Goal: Task Accomplishment & Management: Manage account settings

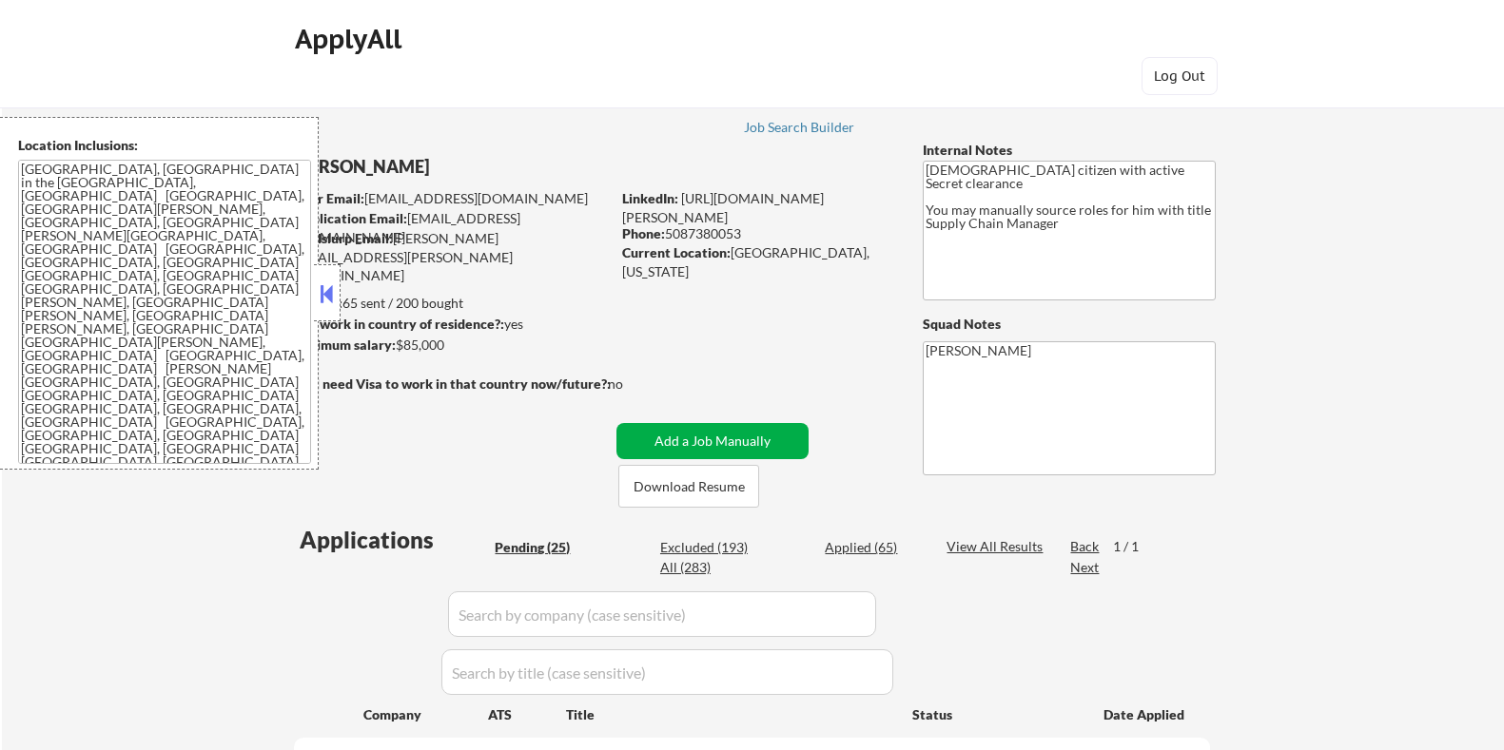
select select ""pending""
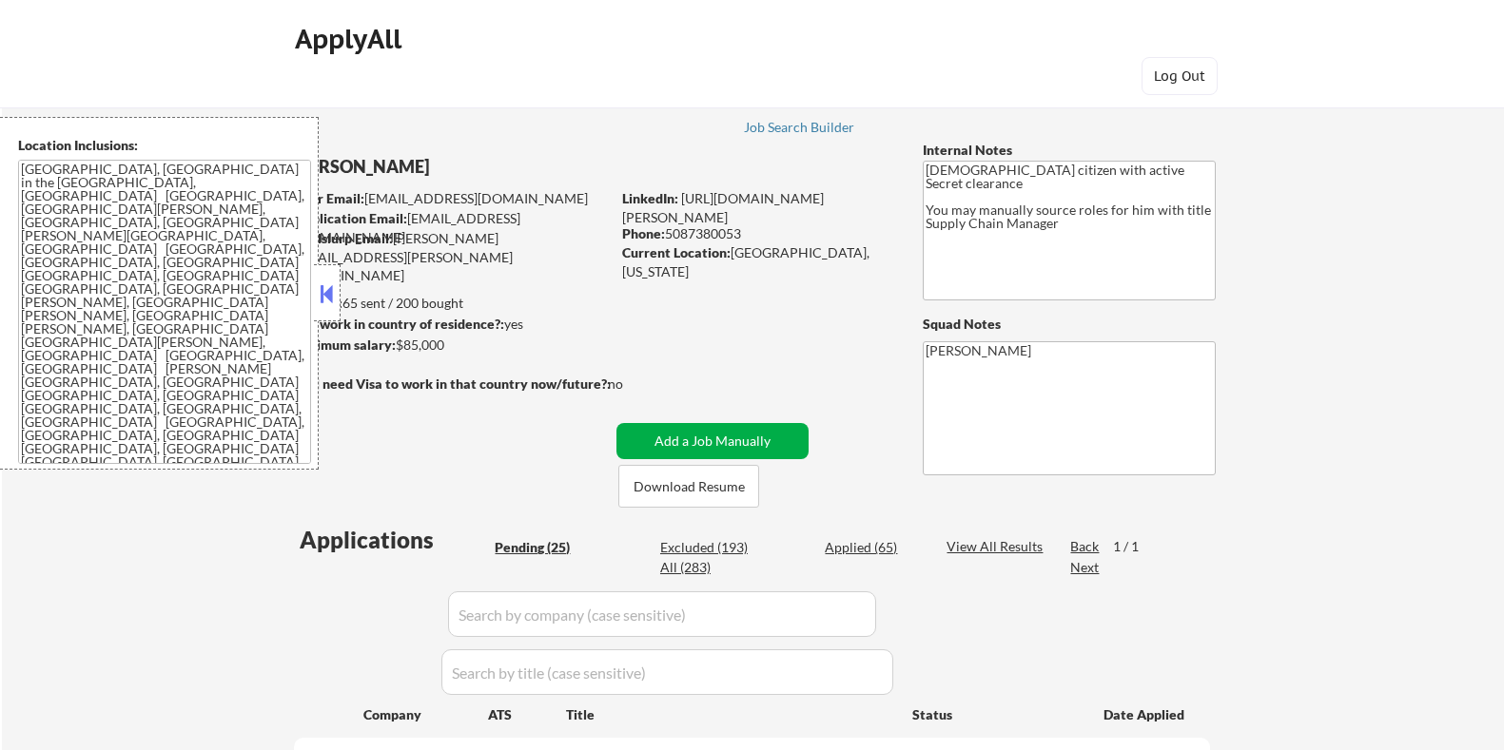
select select ""pending""
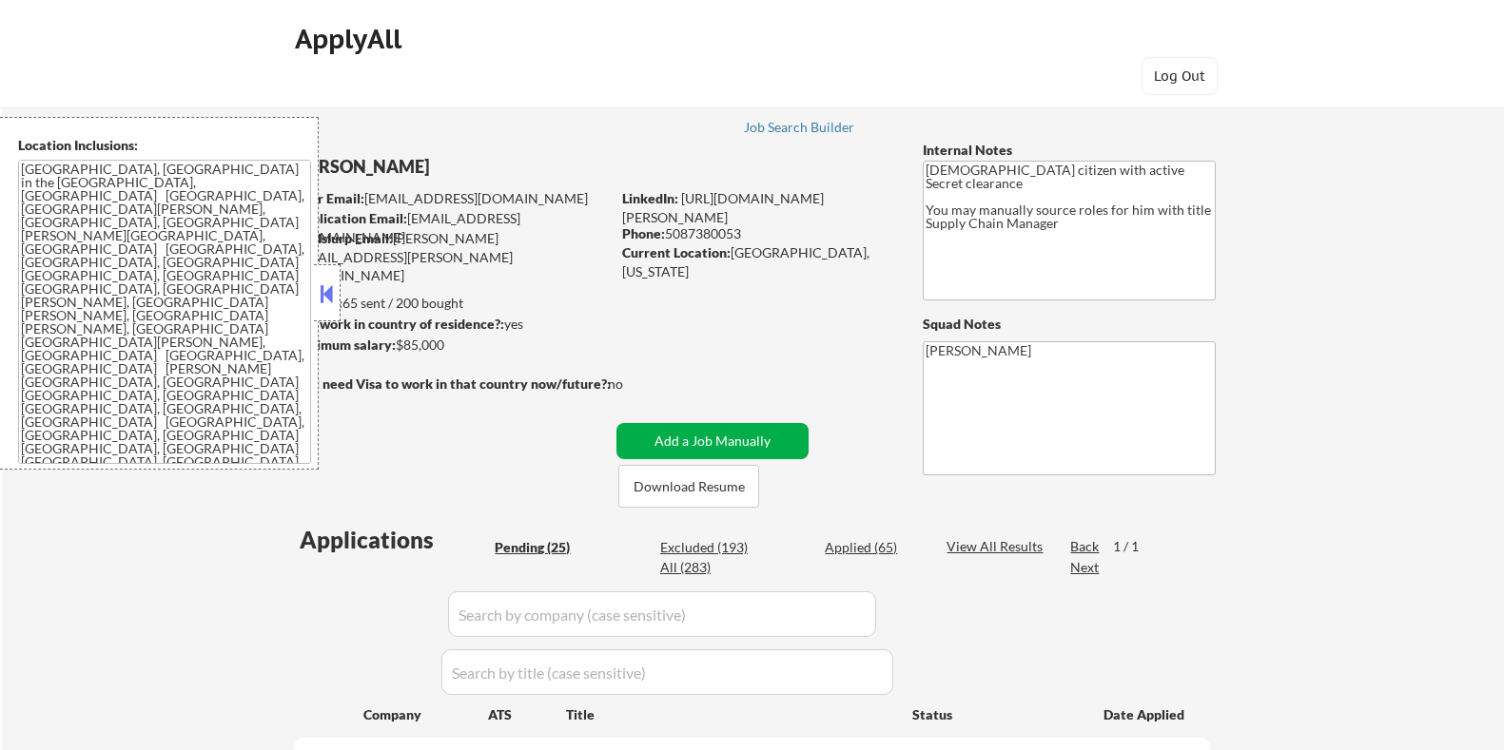
select select ""pending""
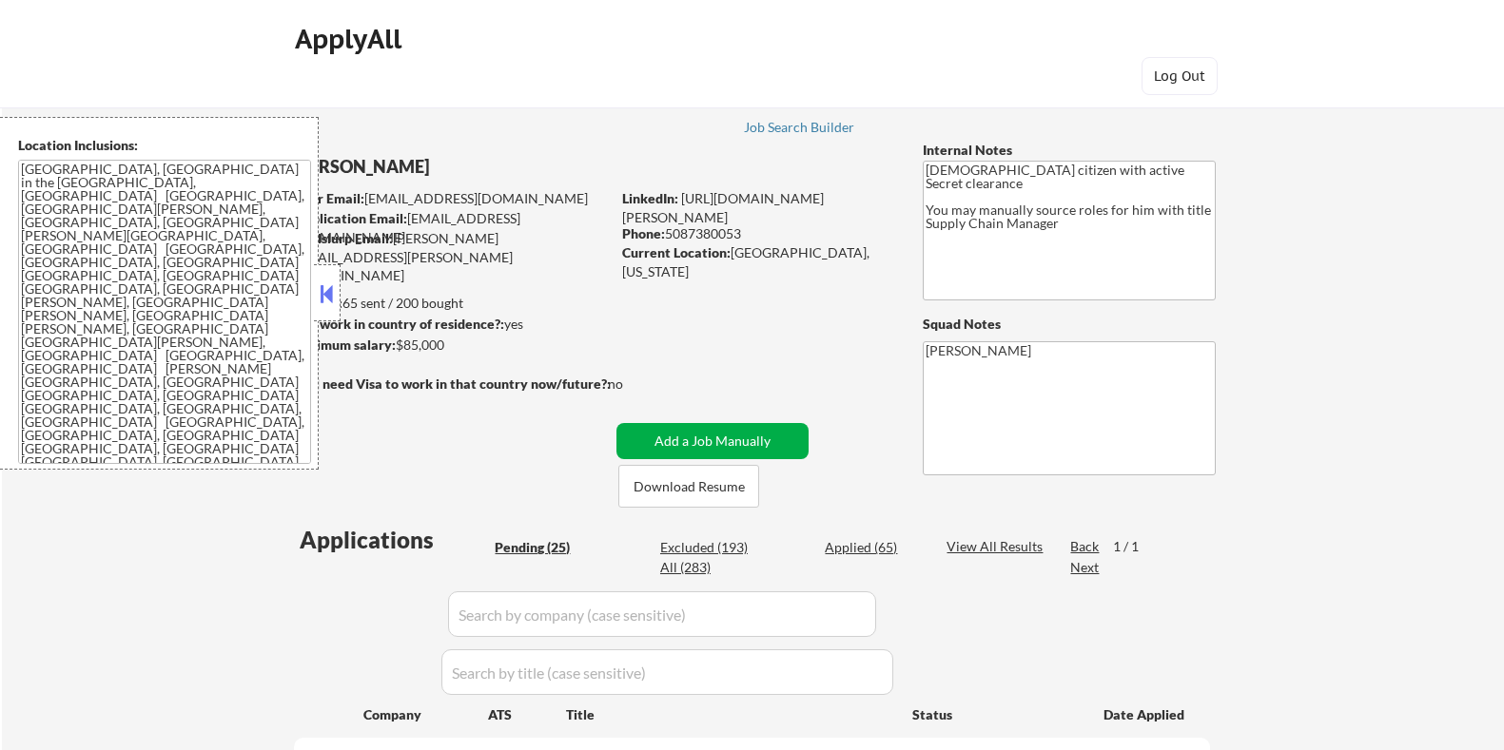
select select ""pending""
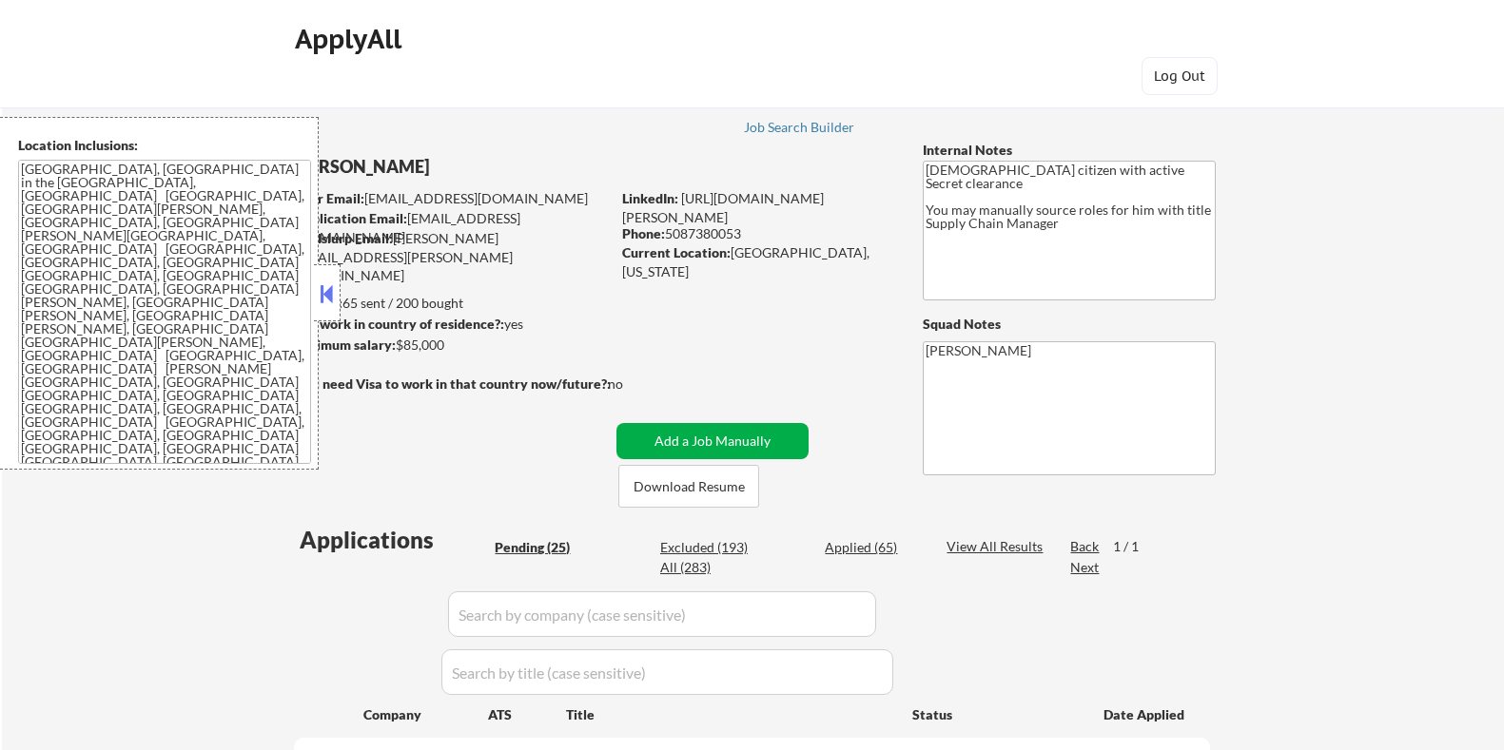
select select ""pending""
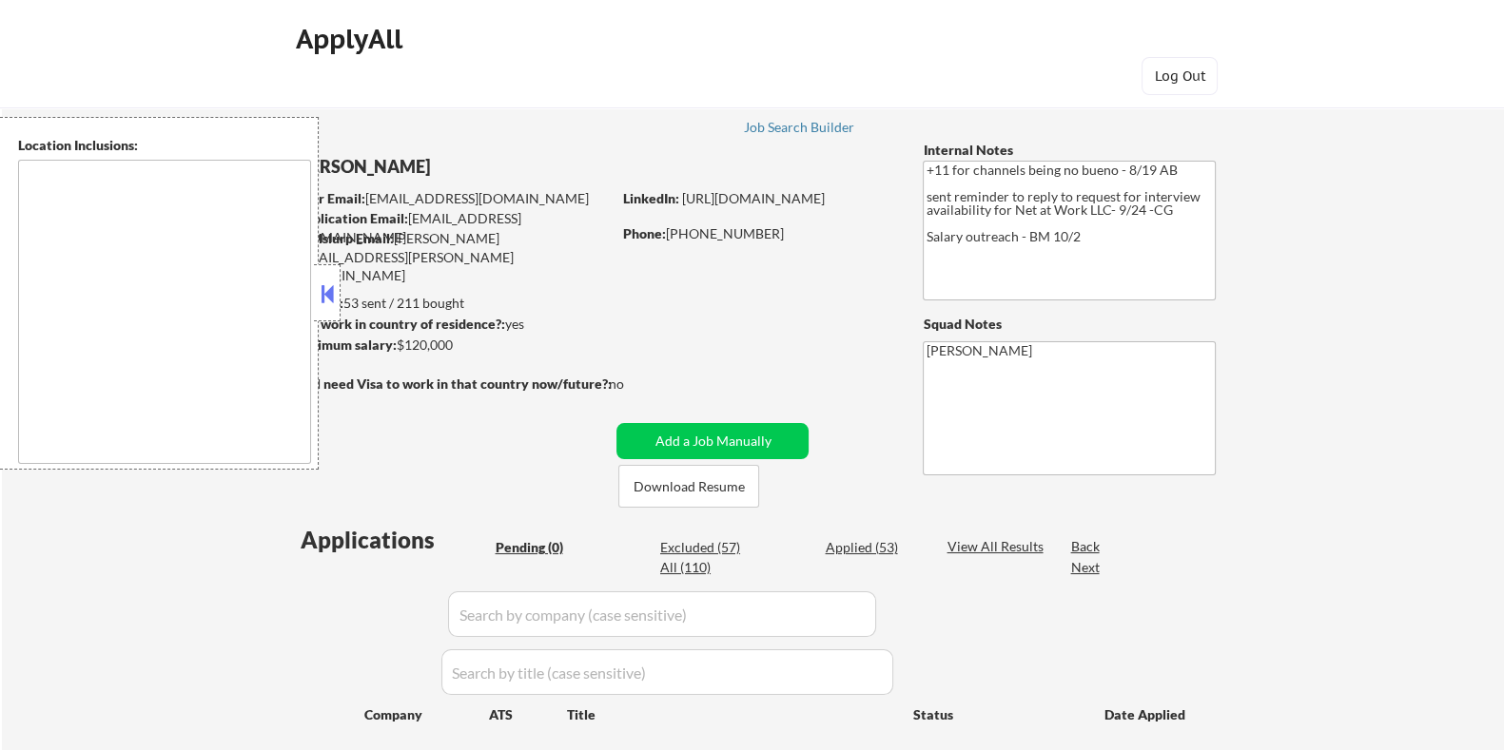
type textarea "remote"
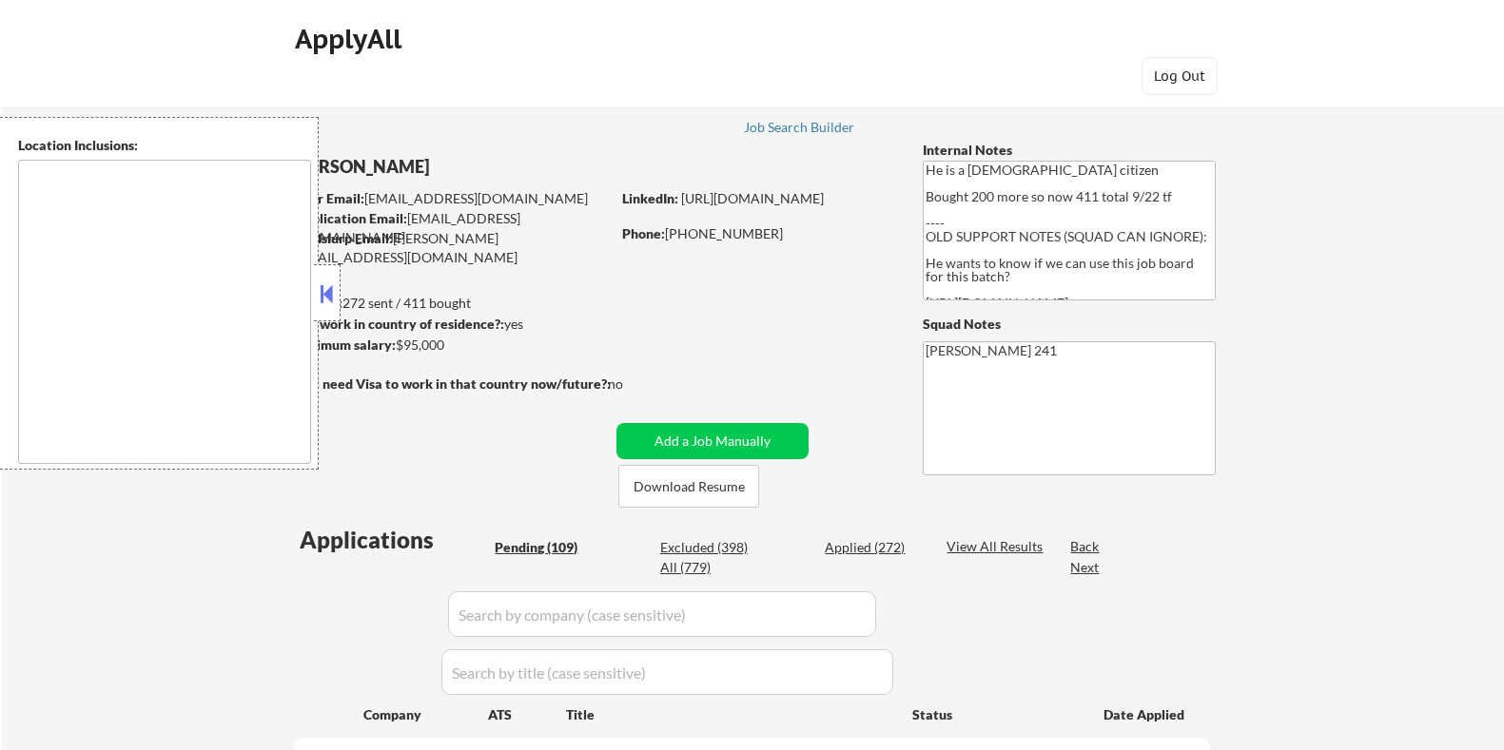
select select ""pending""
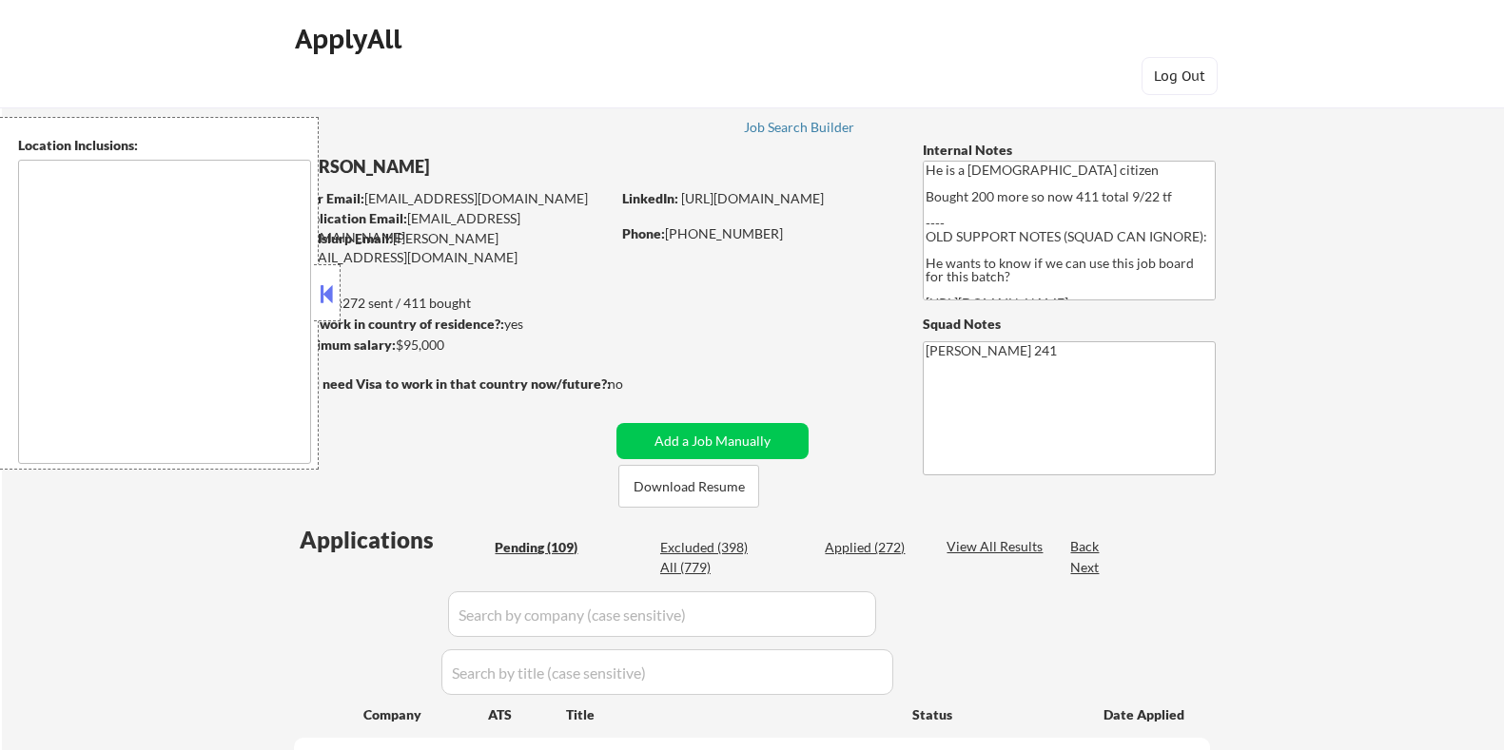
select select ""pending""
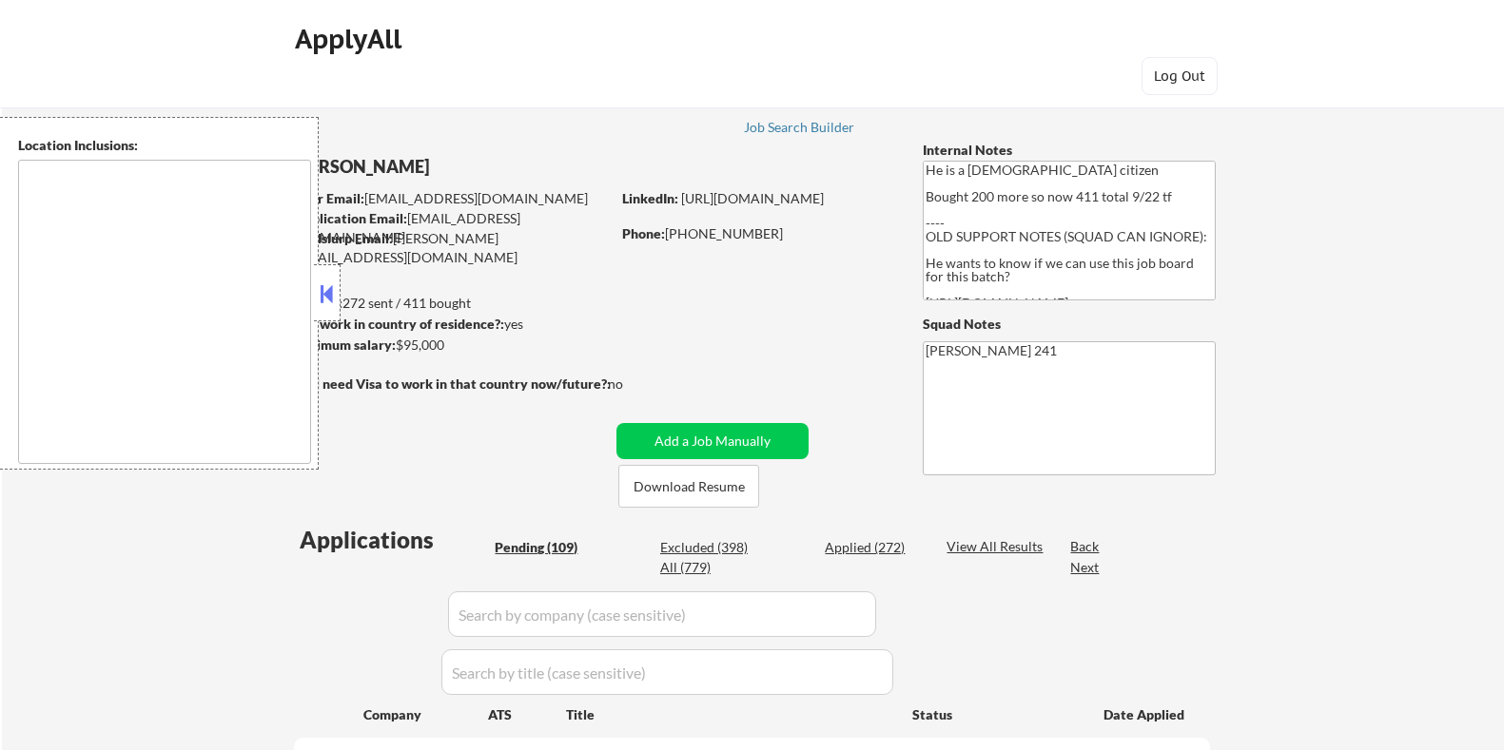
select select ""pending""
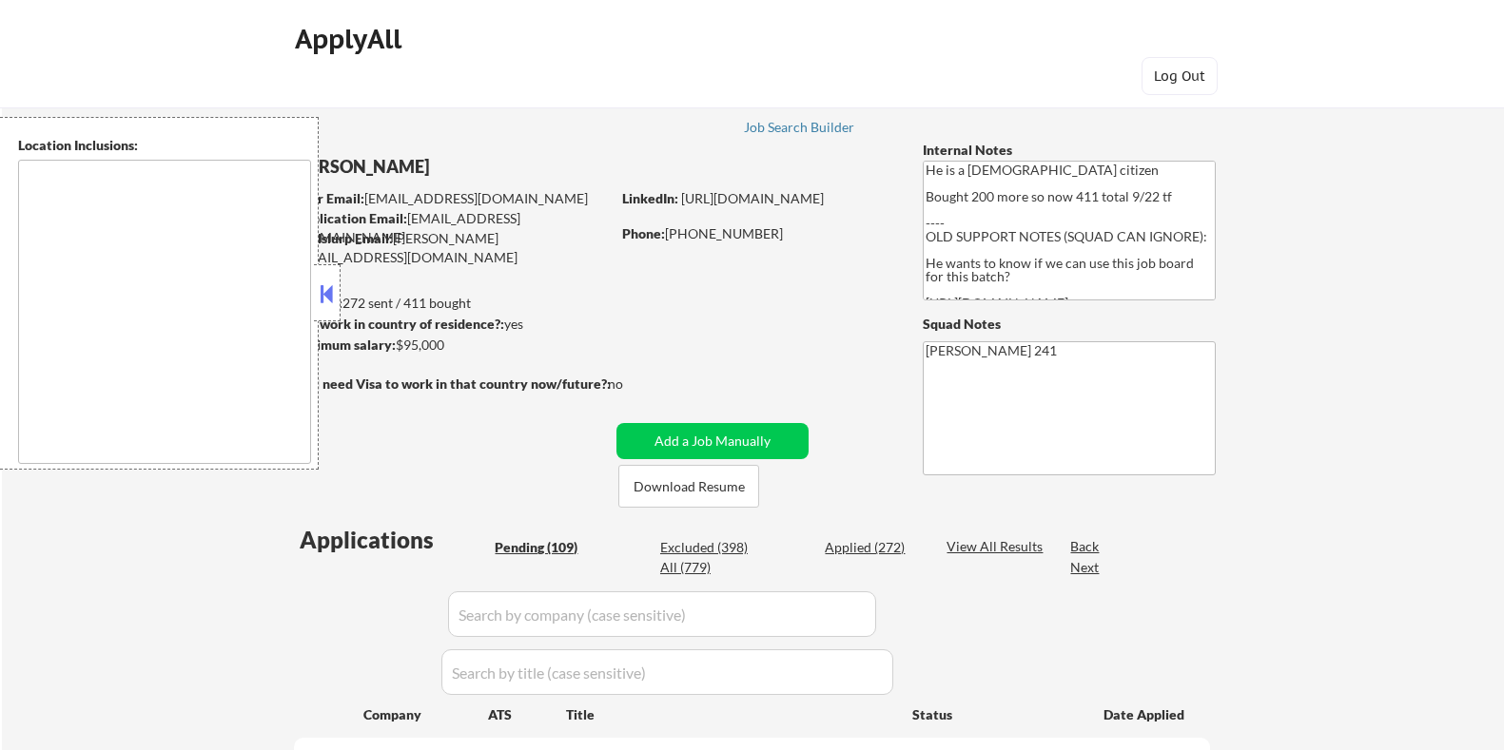
select select ""pending""
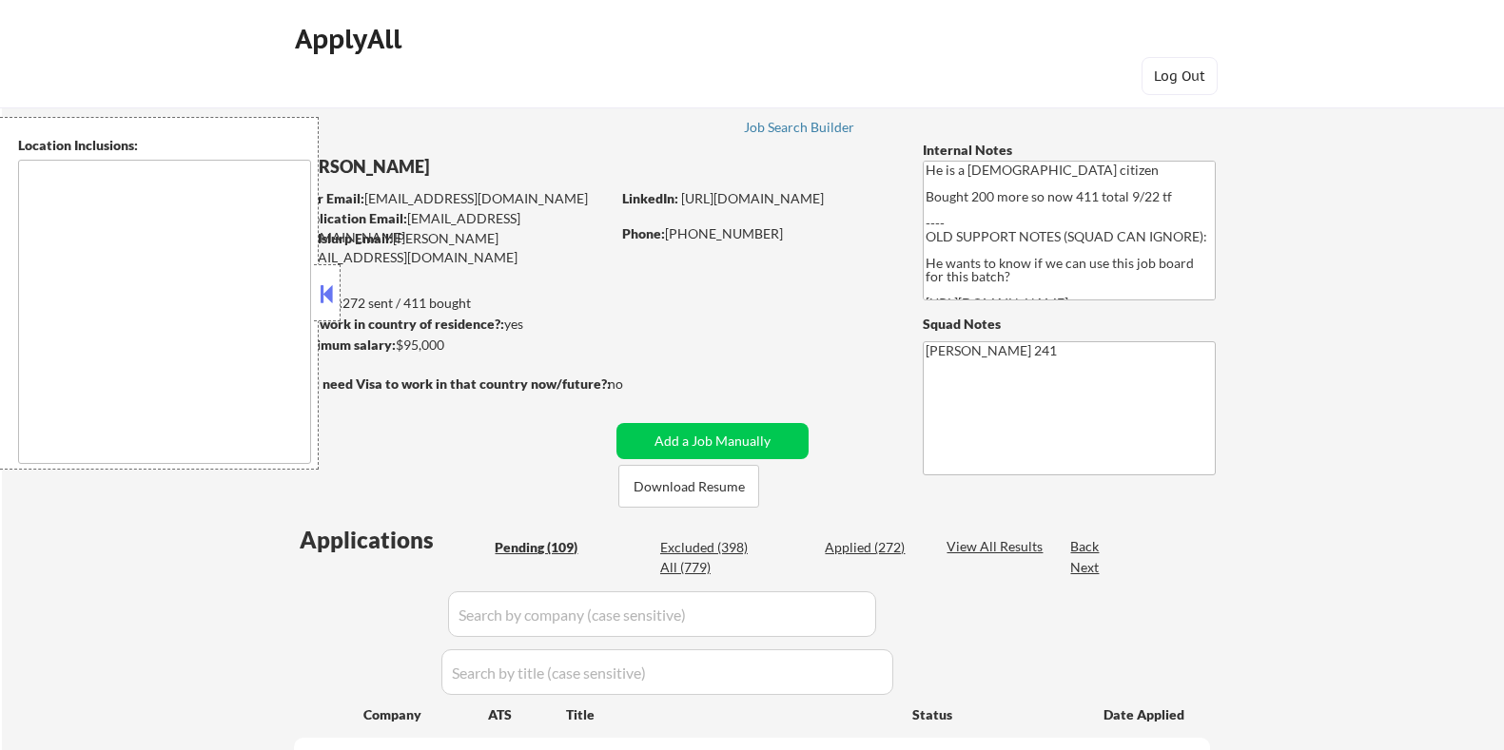
select select ""pending""
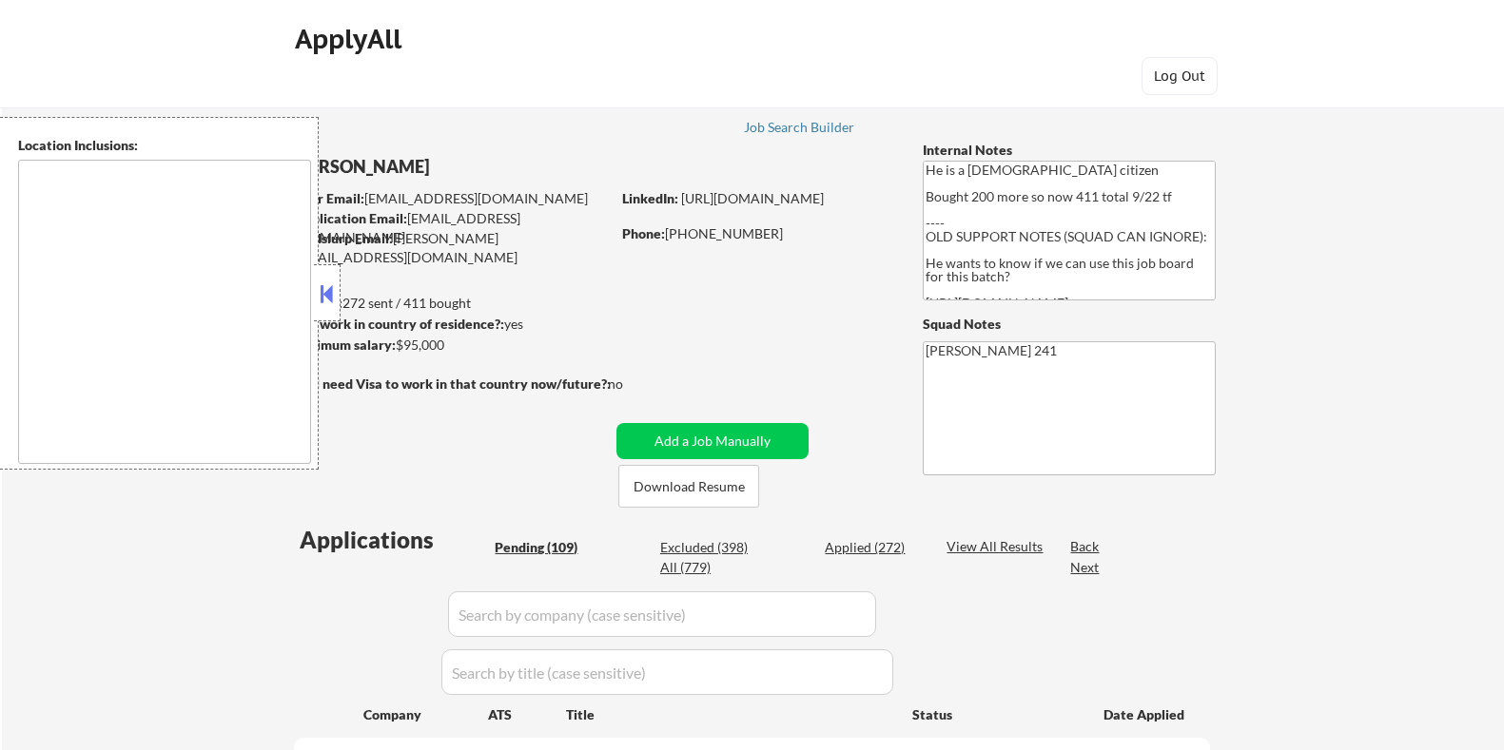
select select ""pending""
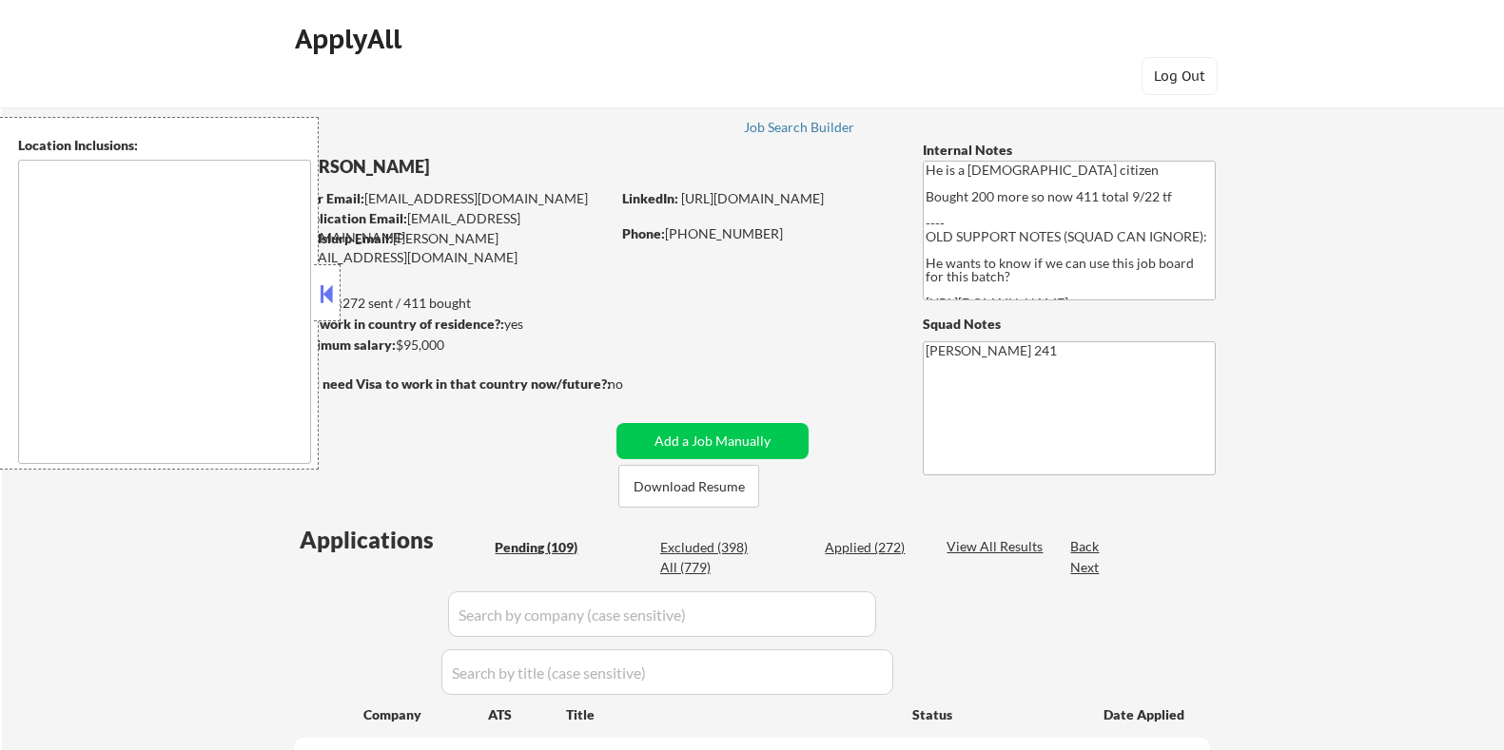
select select ""pending""
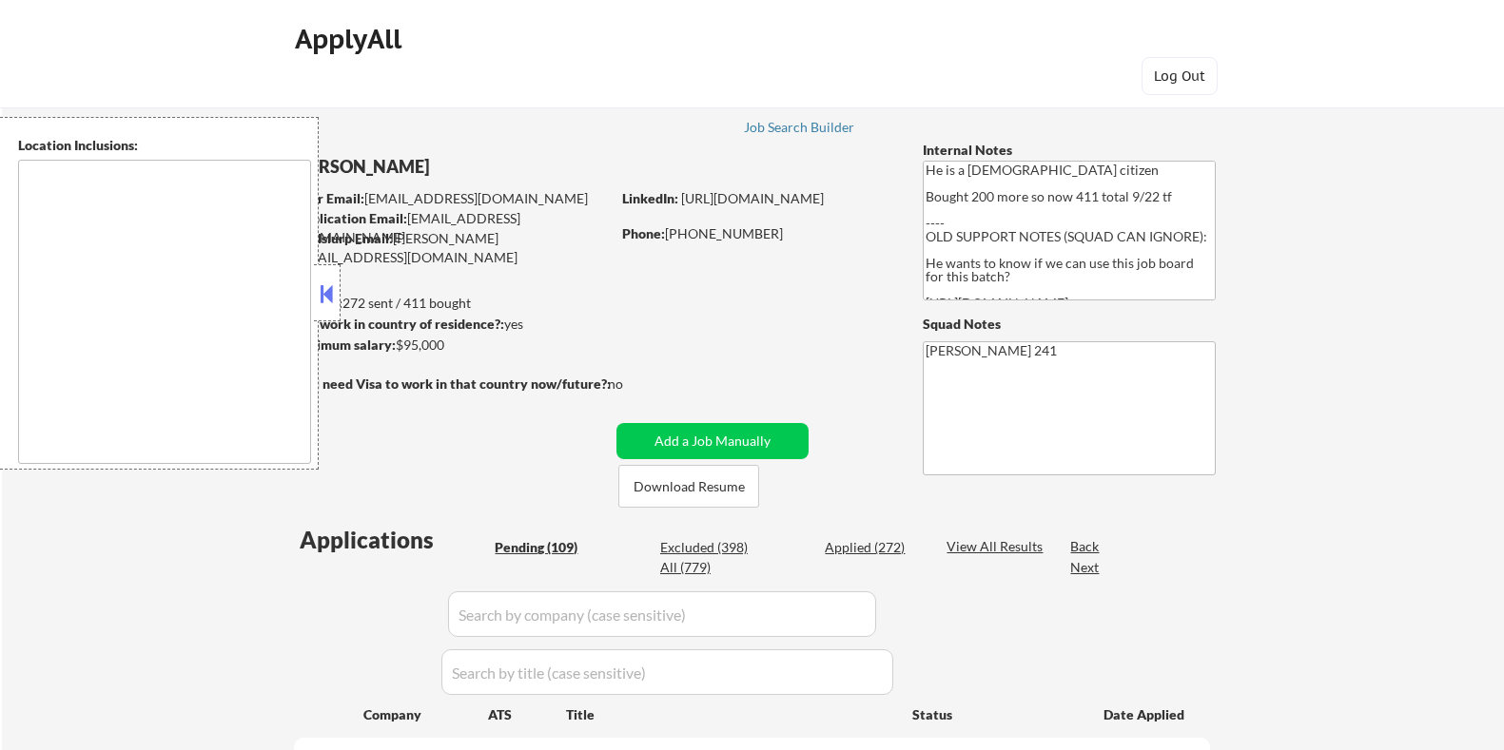
select select ""pending""
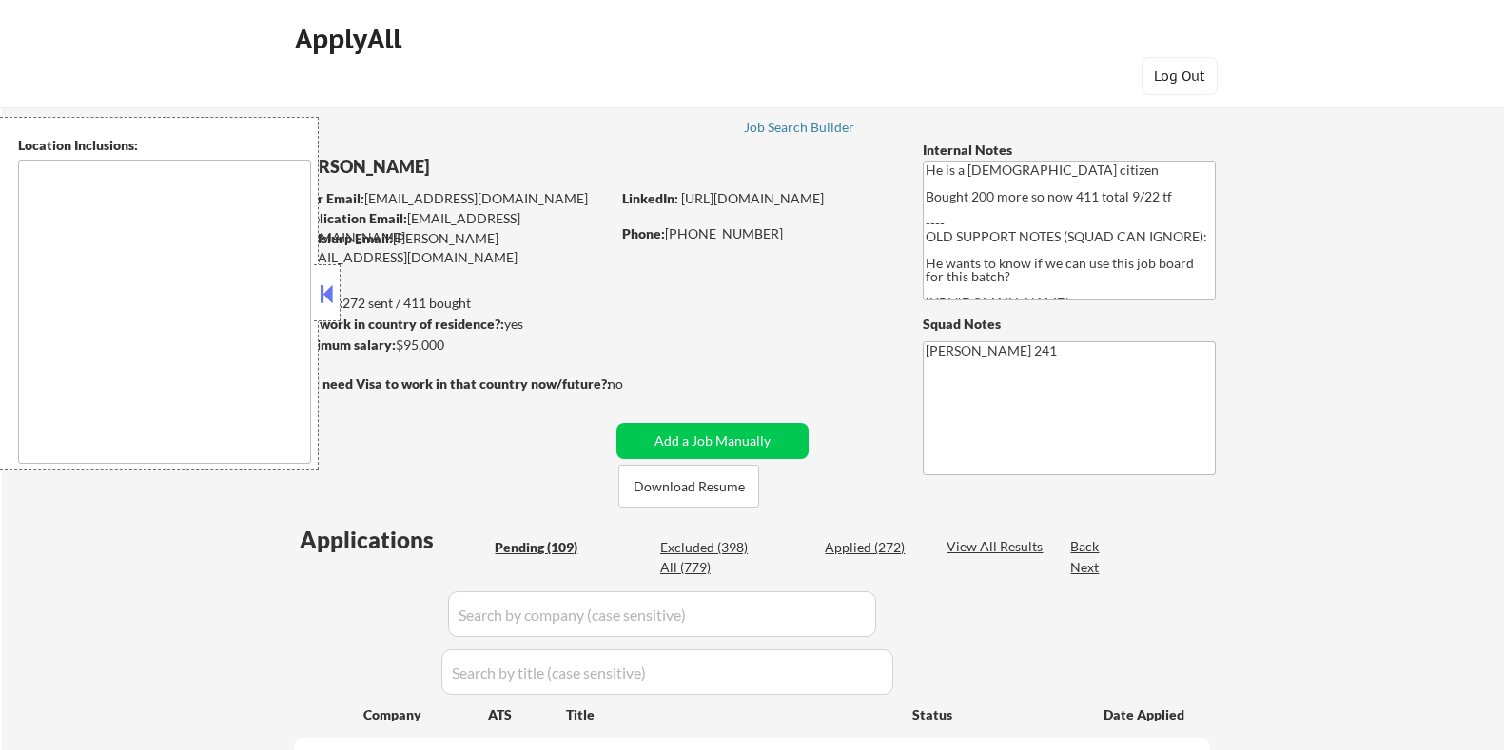
select select ""pending""
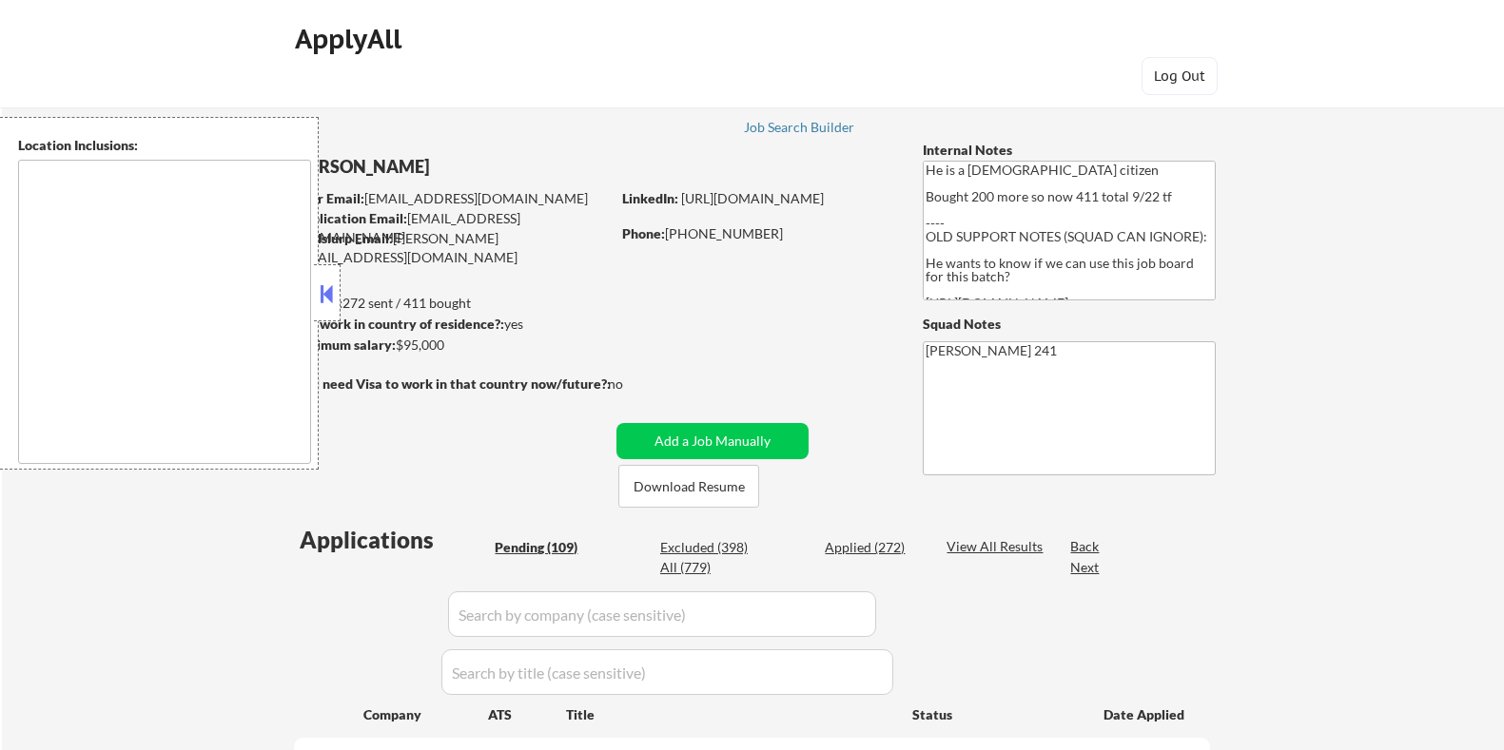
select select ""pending""
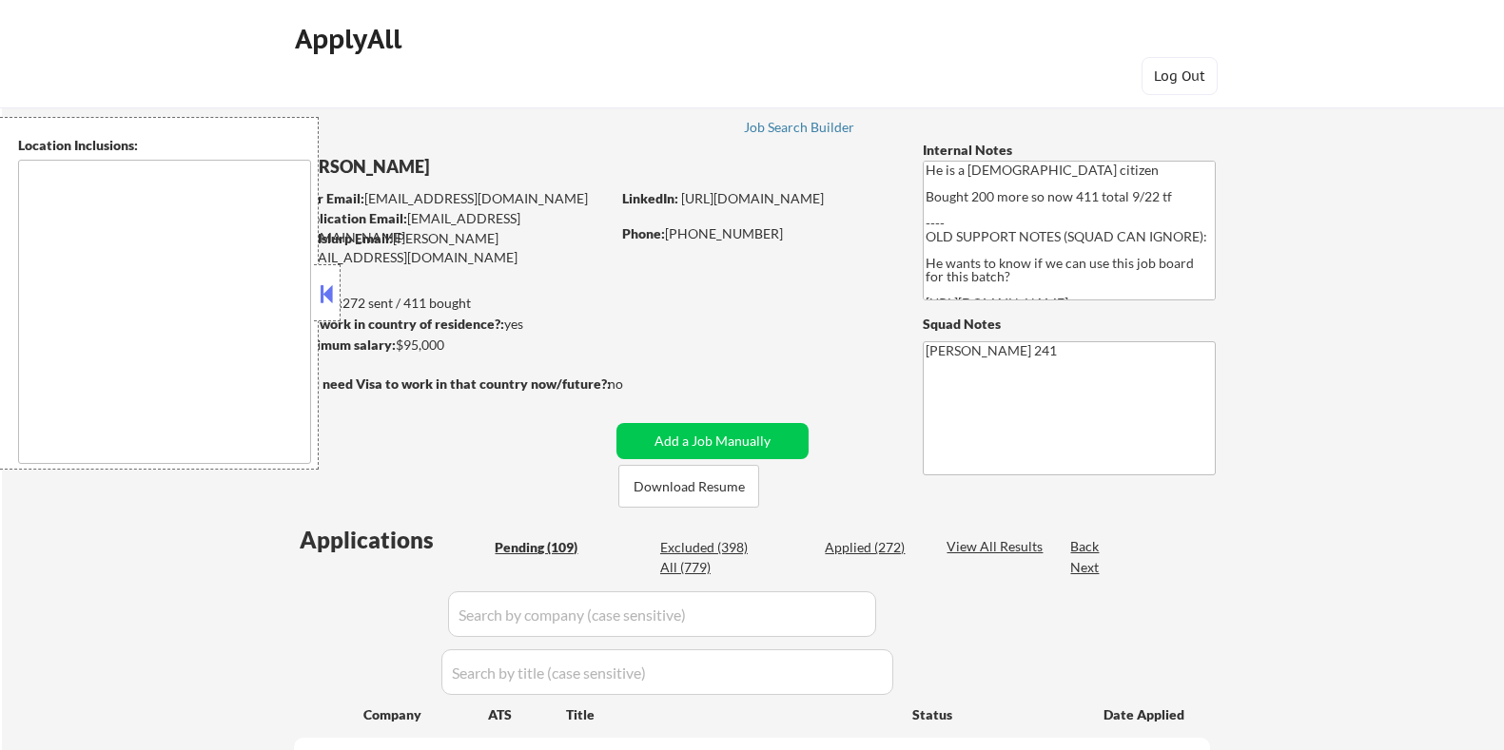
select select ""pending""
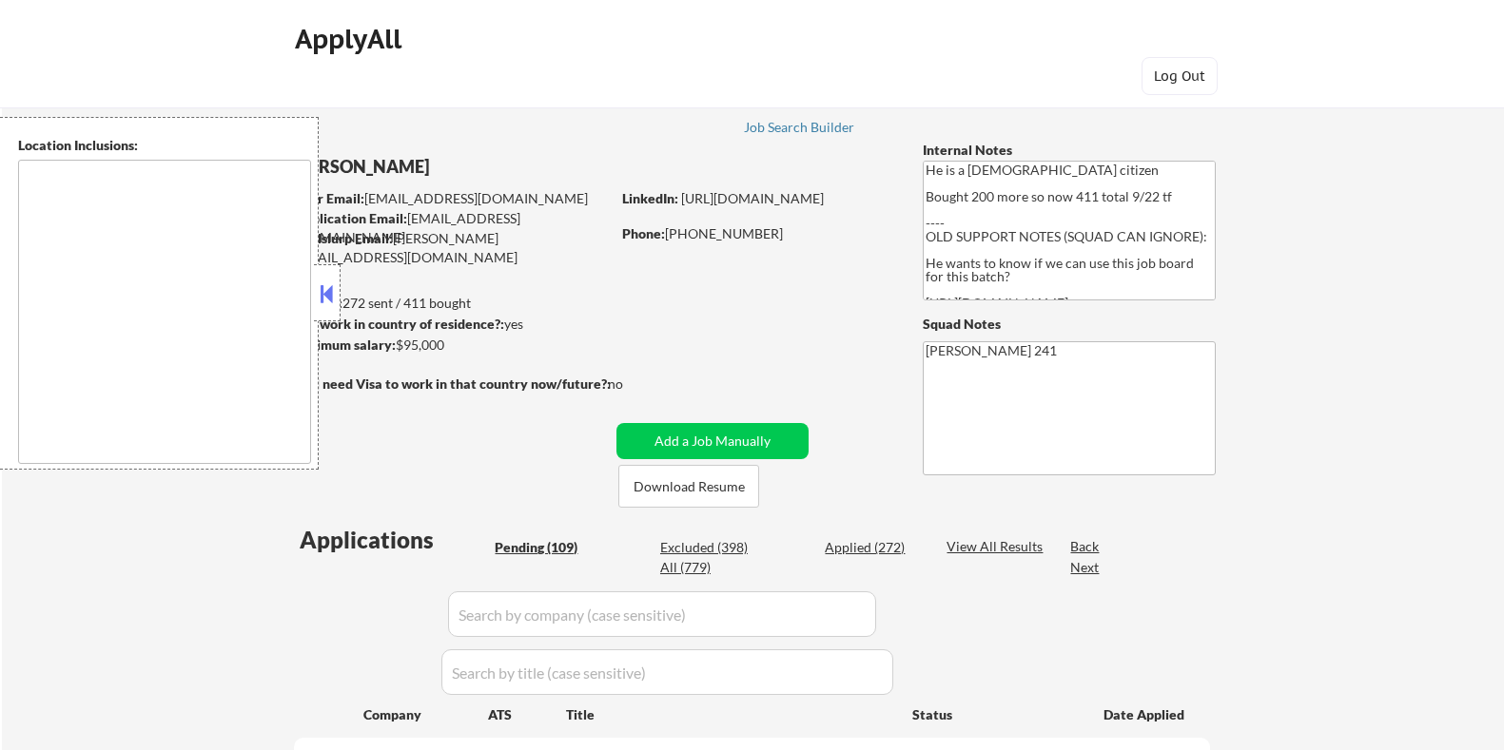
select select ""pending""
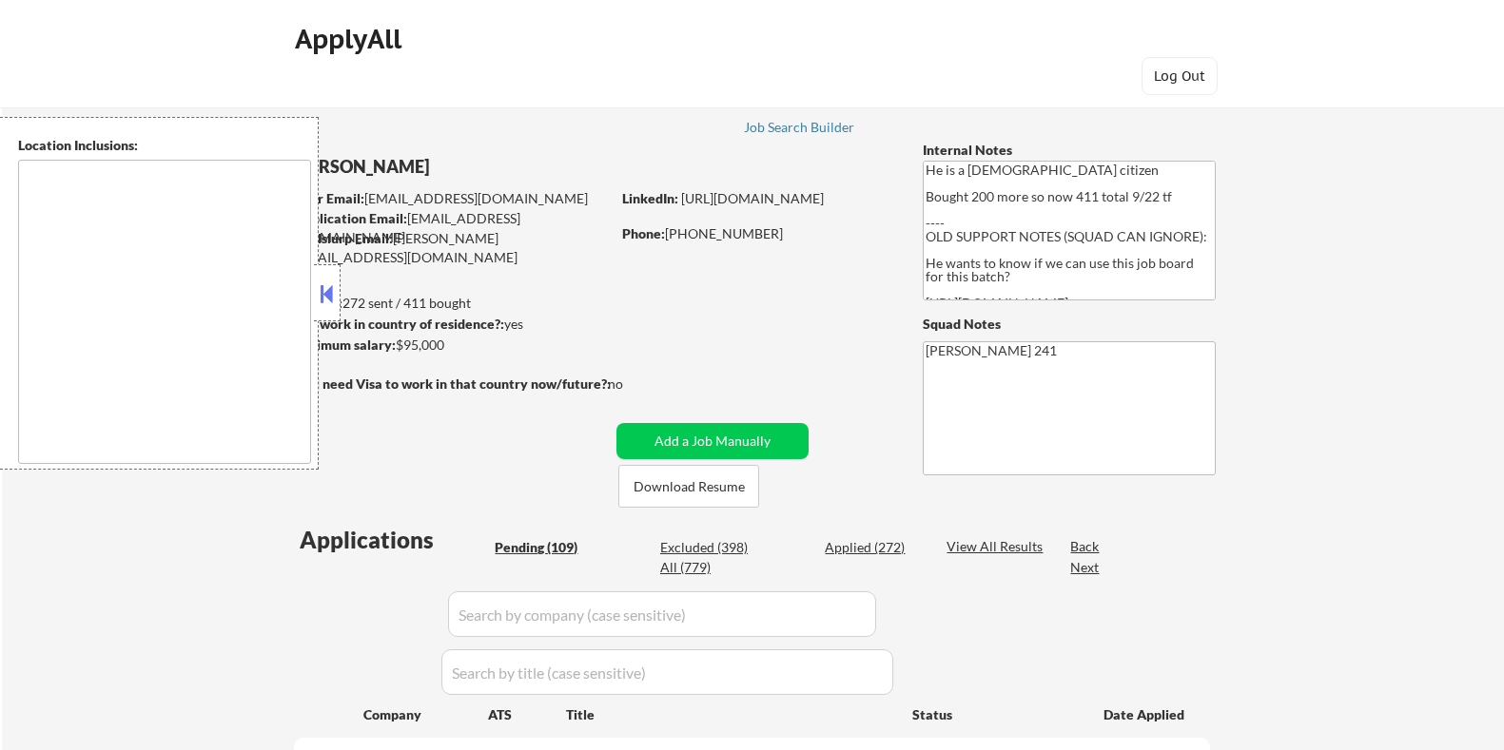
select select ""pending""
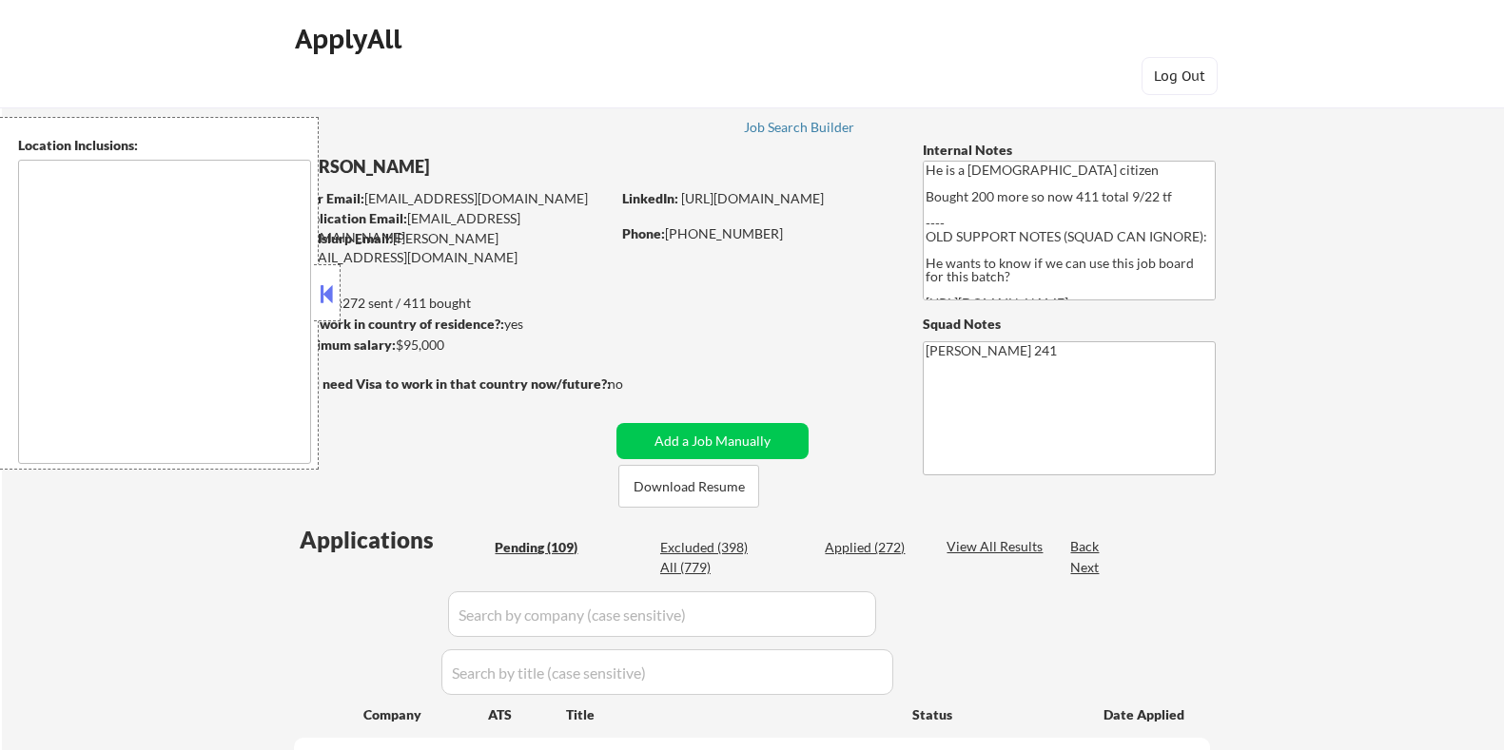
select select ""pending""
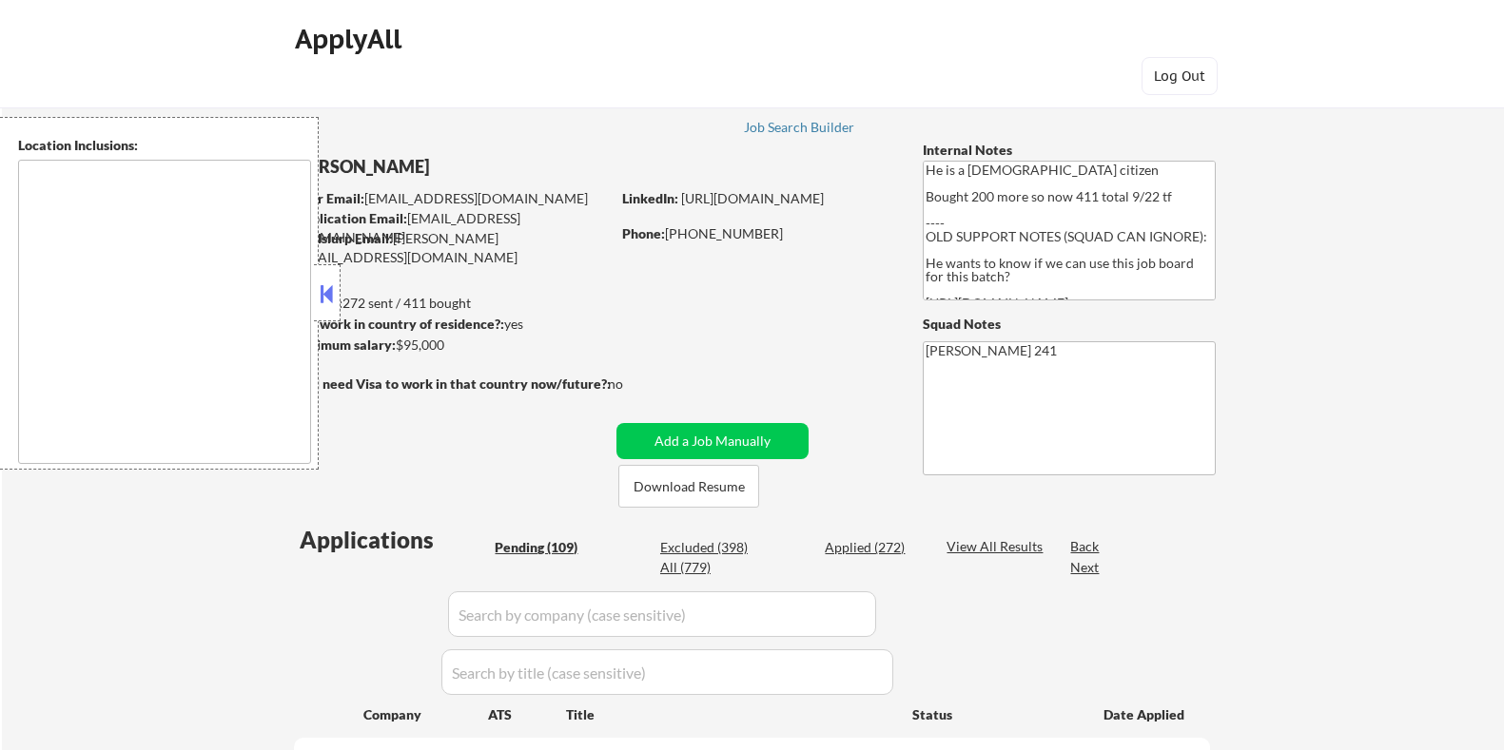
select select ""pending""
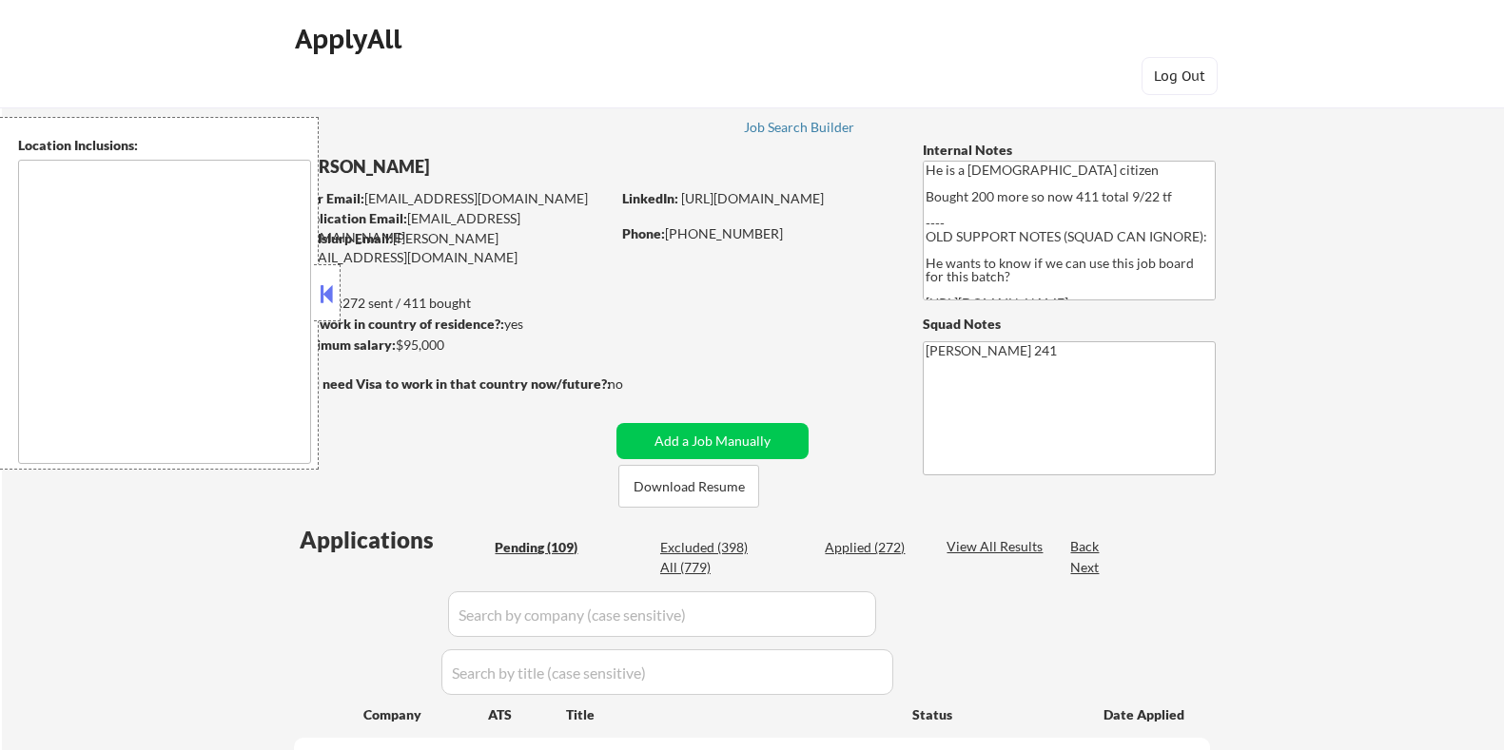
select select ""pending""
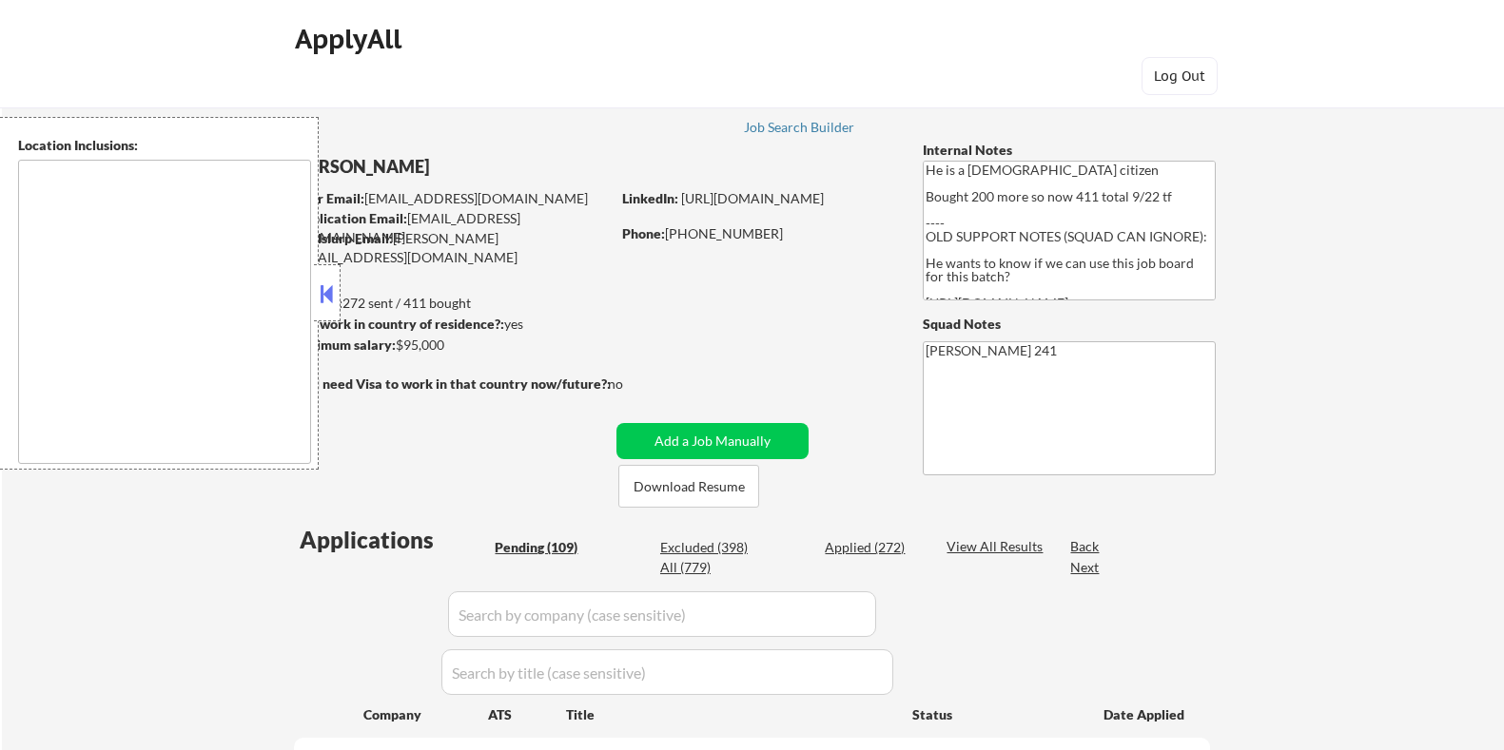
select select ""pending""
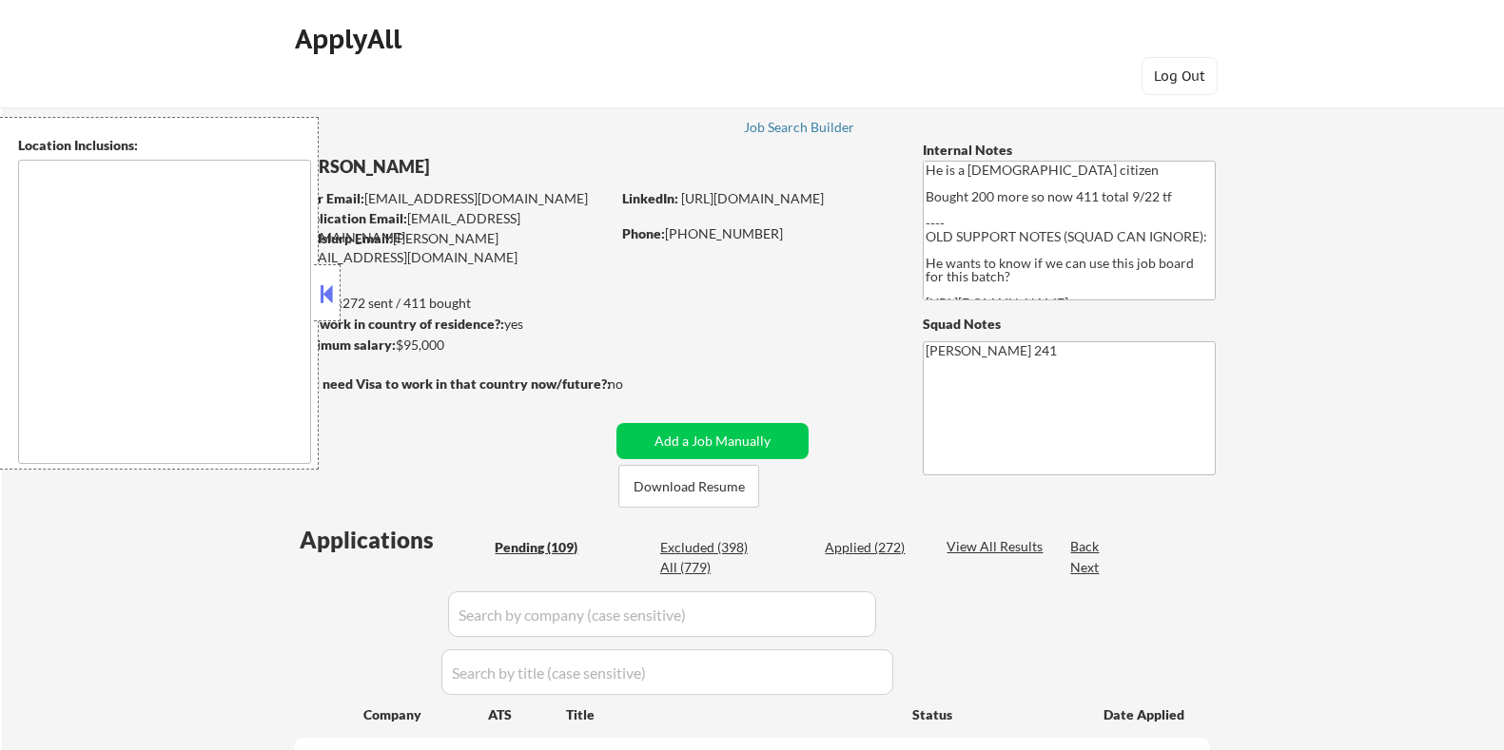
select select ""pending""
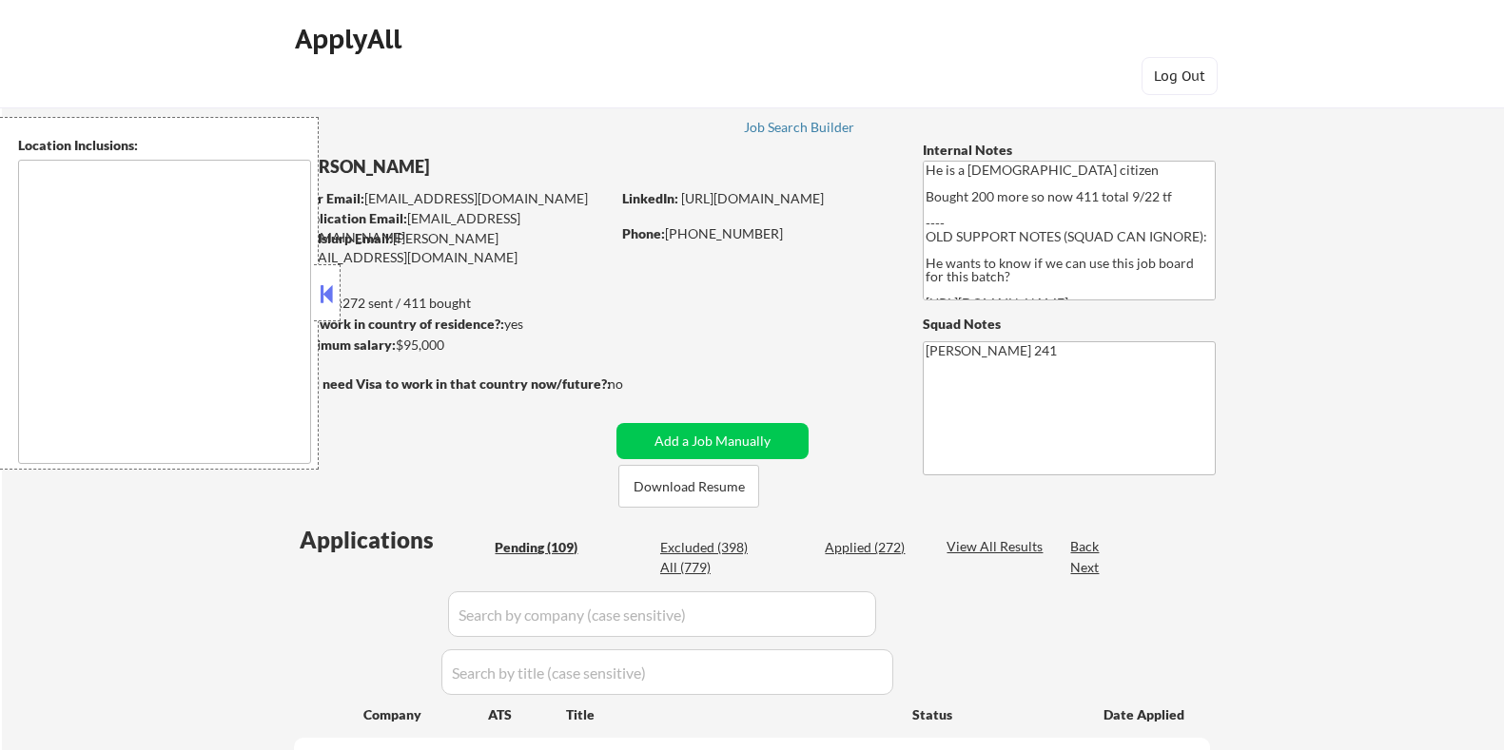
select select ""pending""
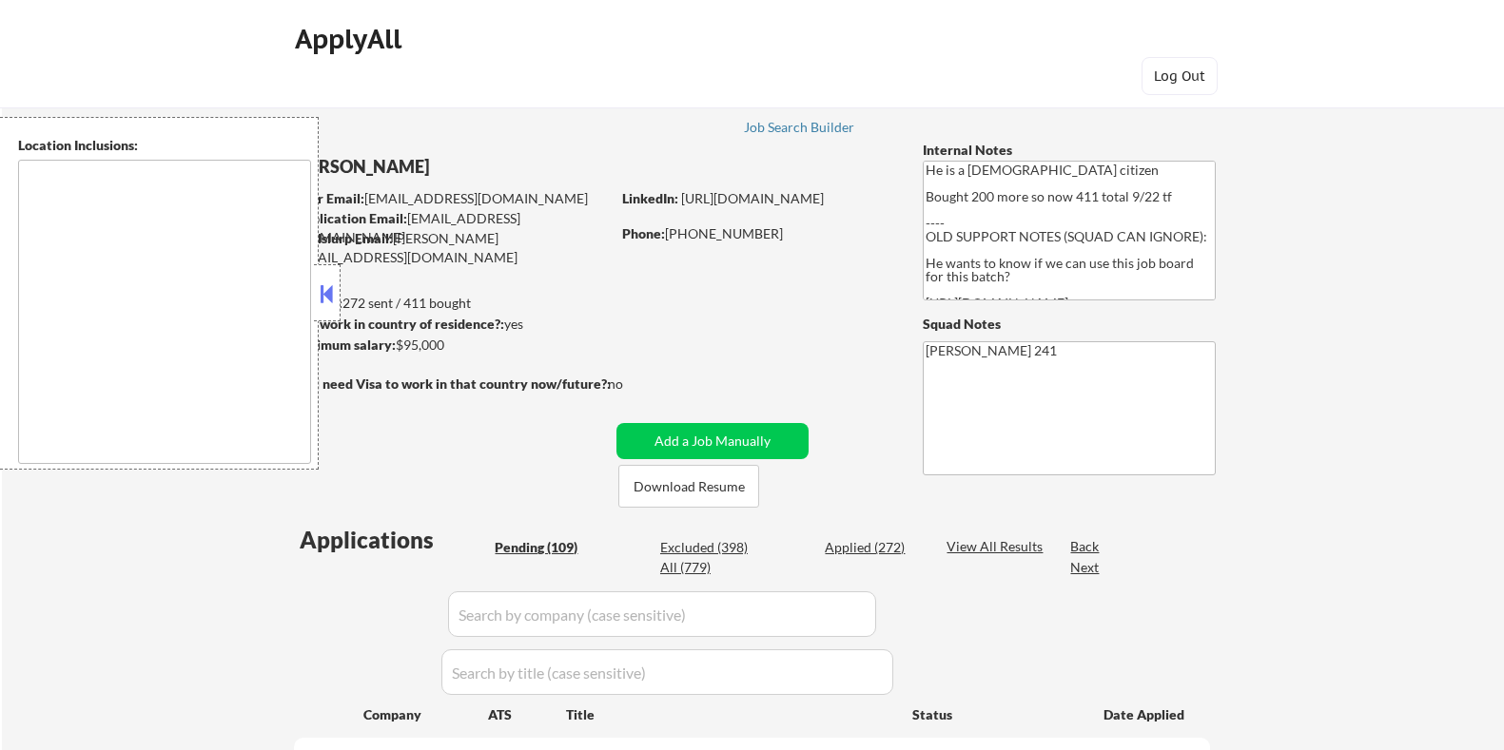
select select ""pending""
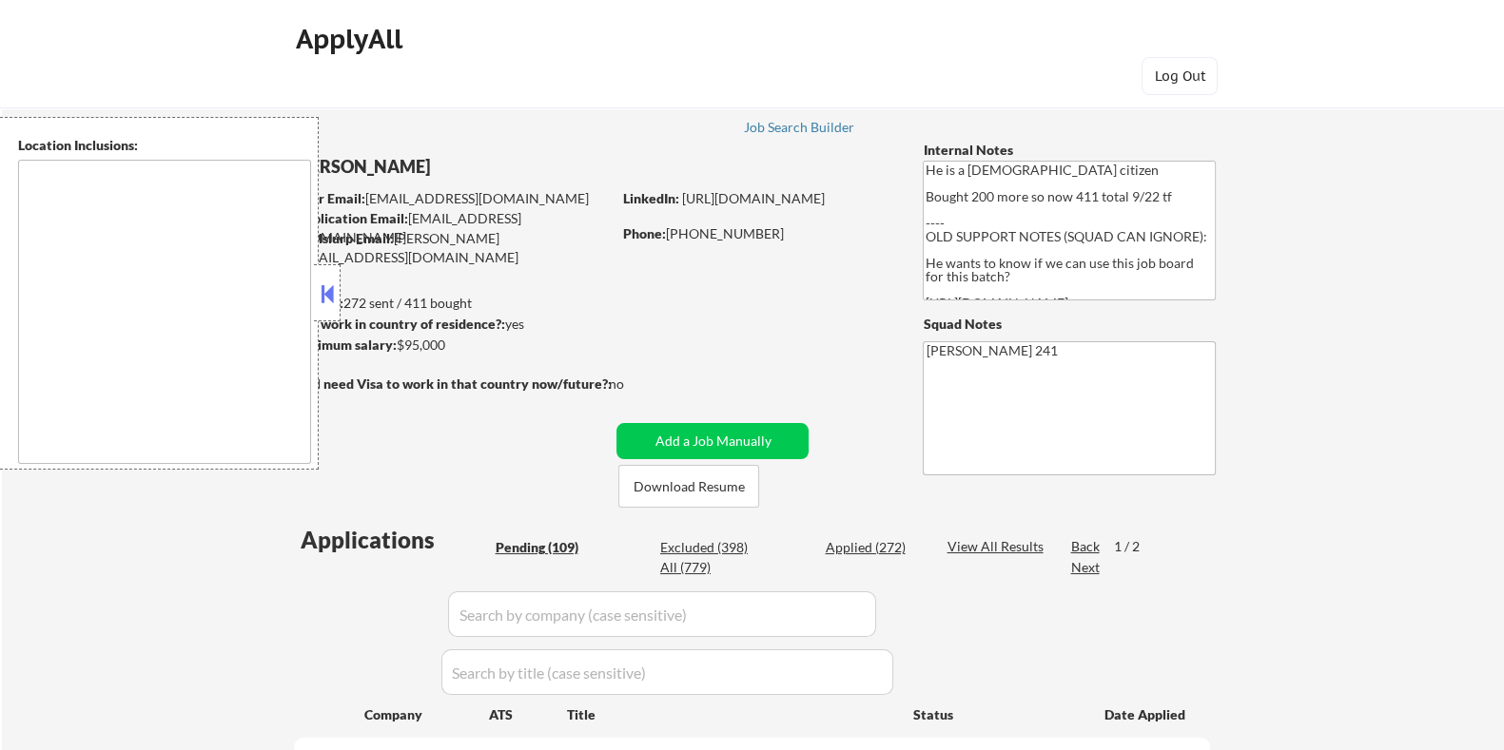
type textarea "[GEOGRAPHIC_DATA], [GEOGRAPHIC_DATA] [GEOGRAPHIC_DATA], [GEOGRAPHIC_DATA] [GEOG…"
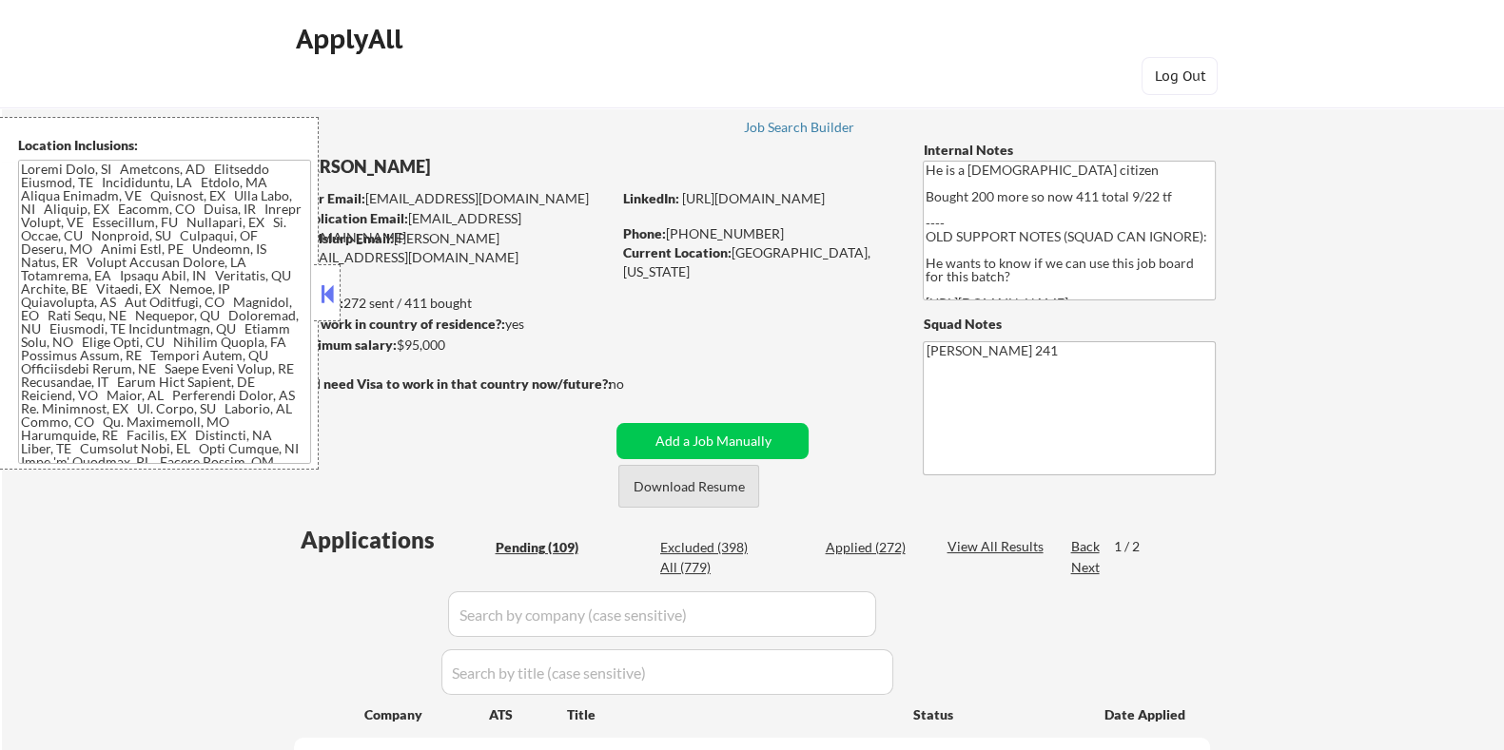
click at [661, 479] on button "Download Resume" at bounding box center [688, 486] width 141 height 43
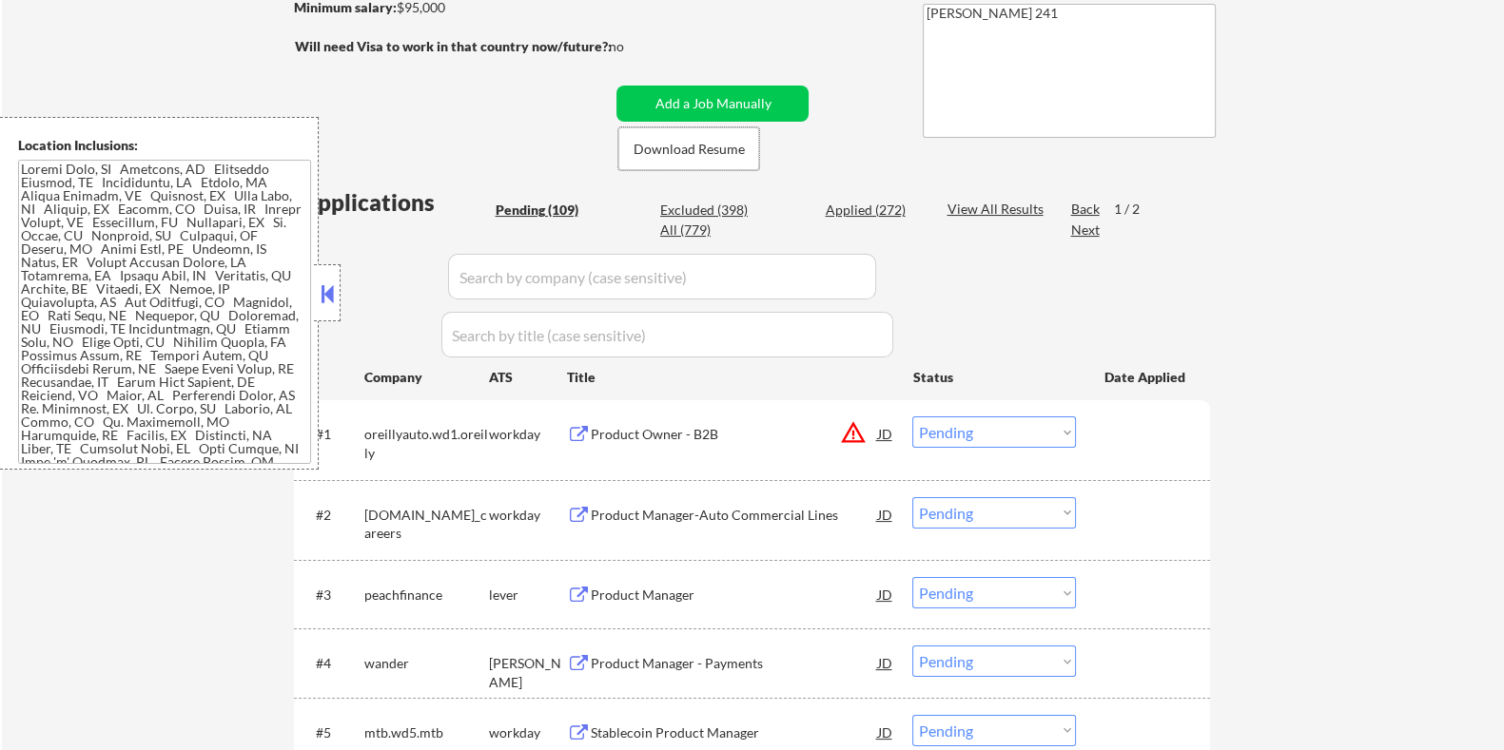
scroll to position [475, 0]
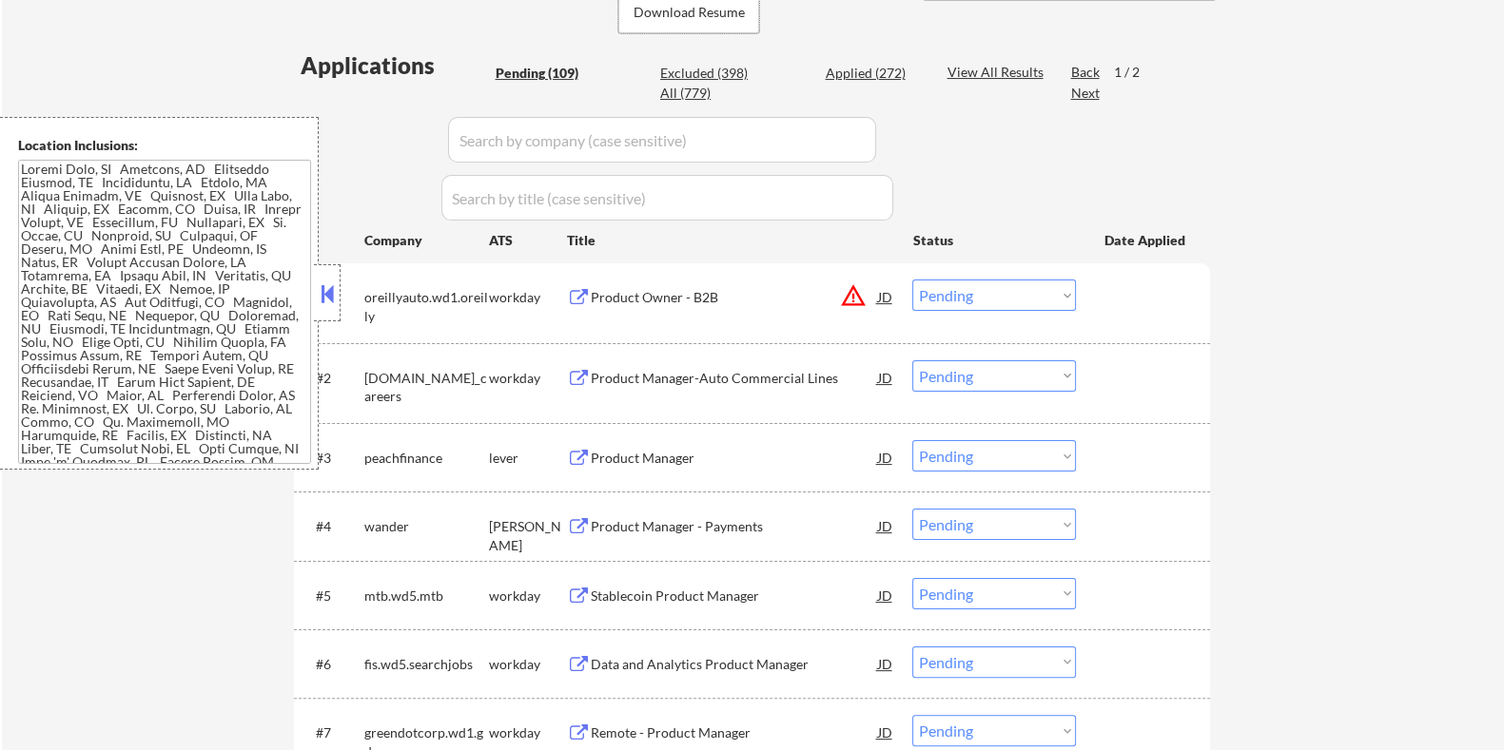
click at [666, 460] on div "Product Manager" at bounding box center [733, 458] width 287 height 19
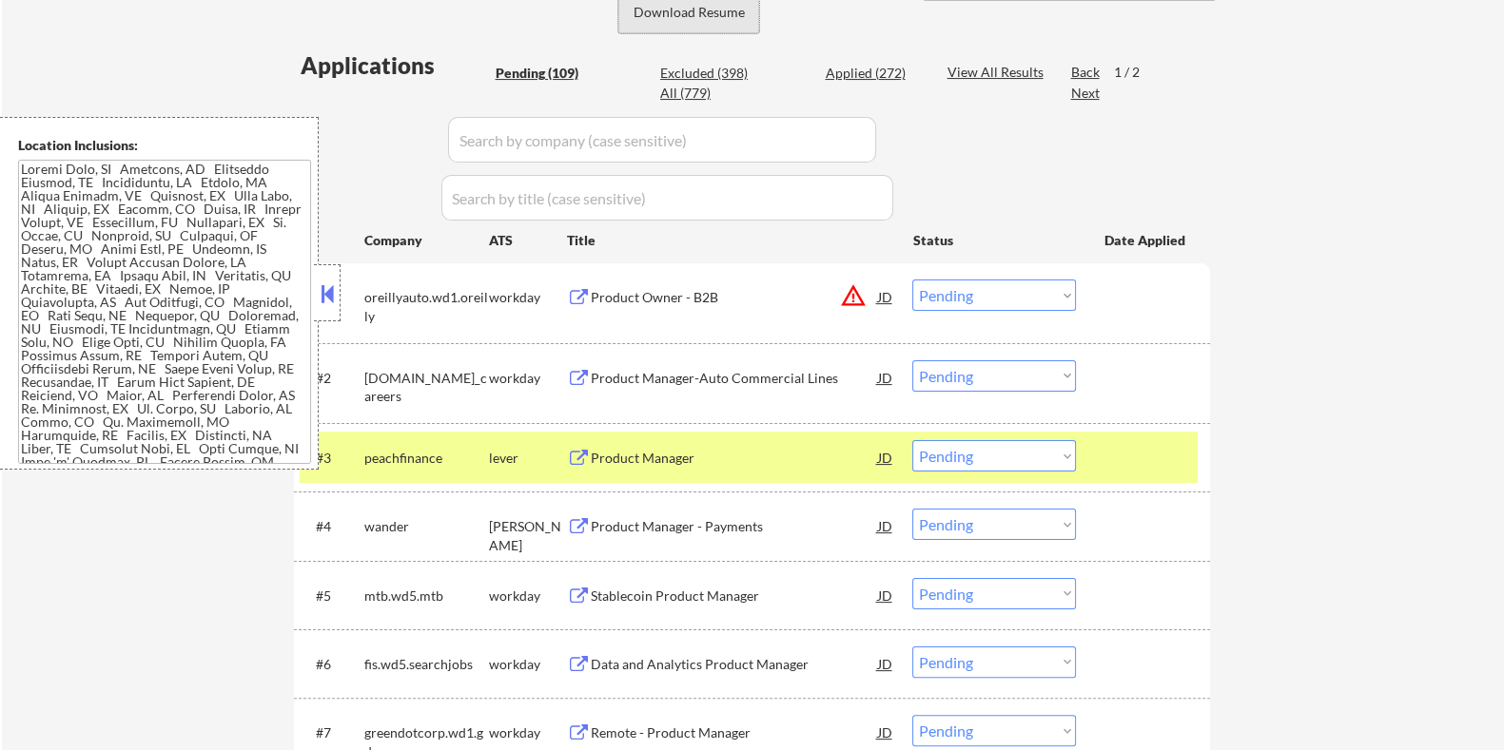
click at [718, 10] on button "Download Resume" at bounding box center [688, 11] width 141 height 43
click at [699, 449] on div "Product Manager" at bounding box center [733, 458] width 287 height 19
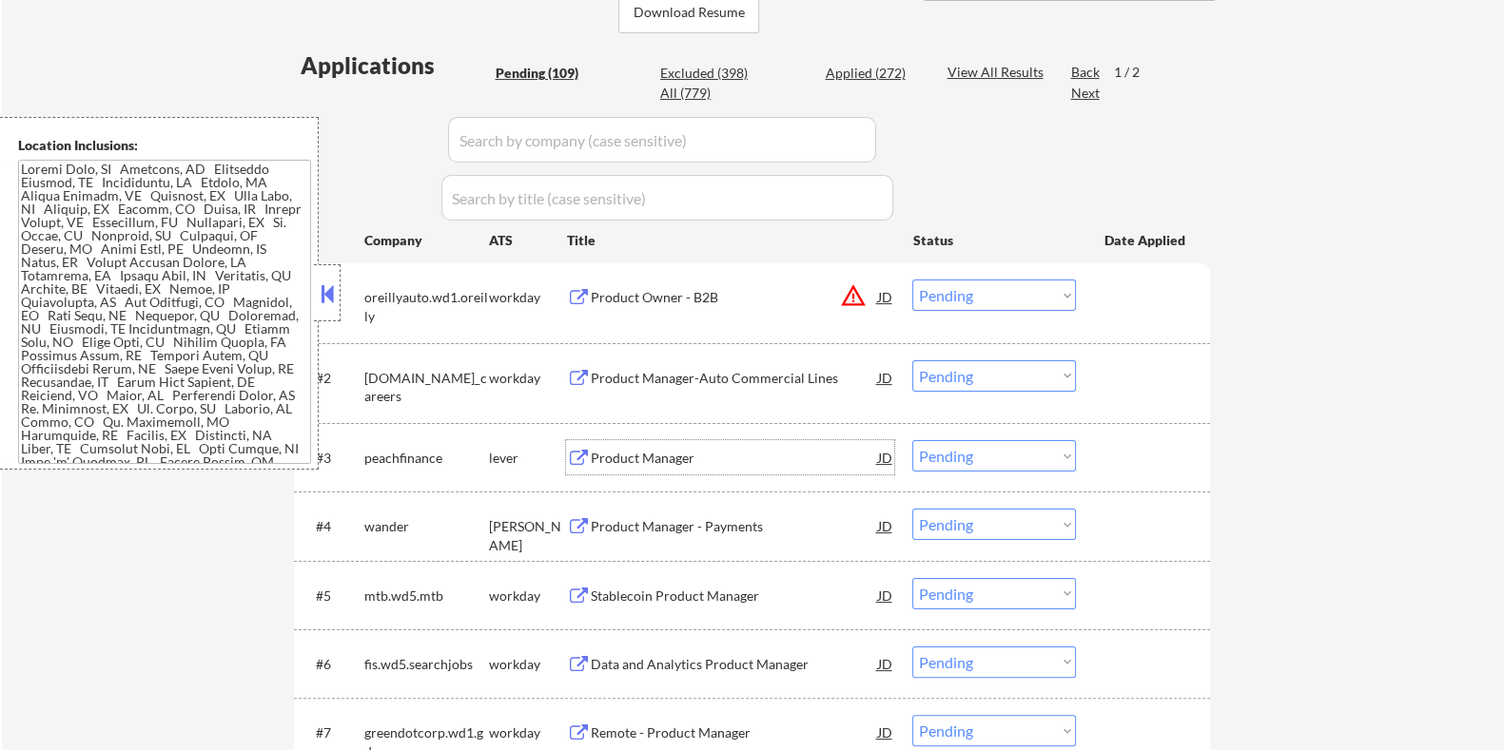
scroll to position [594, 0]
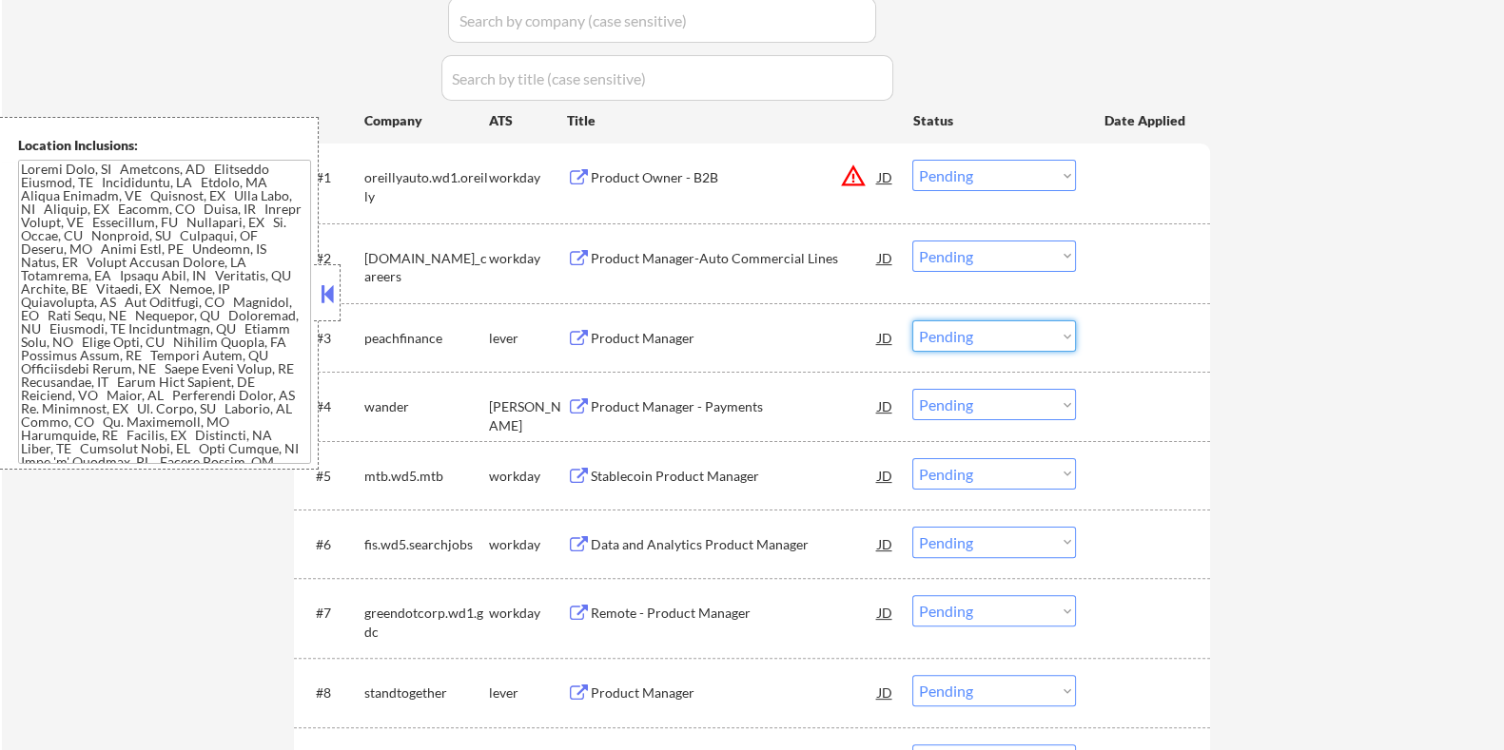
click at [1007, 340] on select "Choose an option... Pending Applied Excluded (Questions) Excluded (Expired) Exc…" at bounding box center [994, 335] width 164 height 31
click at [912, 320] on select "Choose an option... Pending Applied Excluded (Questions) Excluded (Expired) Exc…" at bounding box center [994, 335] width 164 height 31
select select ""pending""
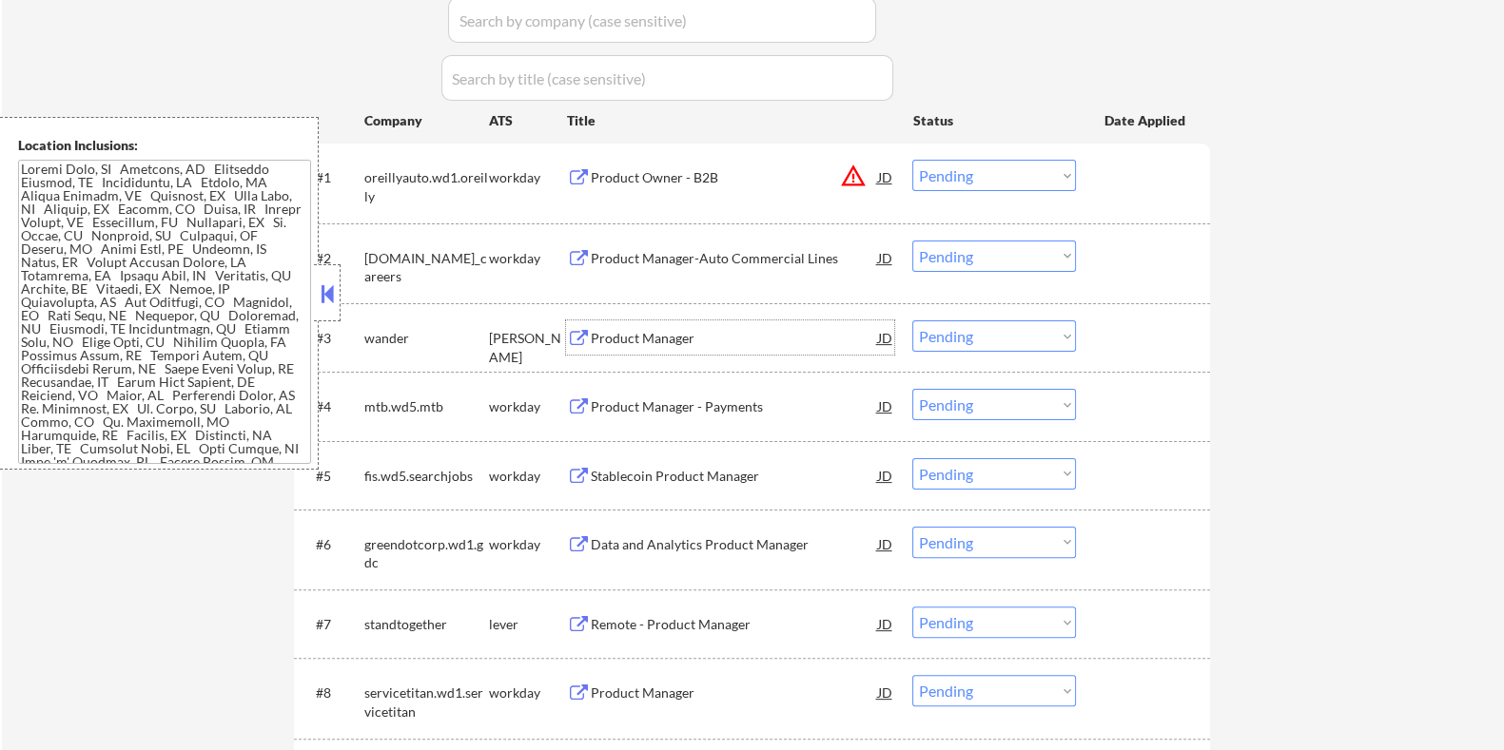
click at [642, 333] on div "Product Manager" at bounding box center [733, 338] width 287 height 19
